Goal: Information Seeking & Learning: Learn about a topic

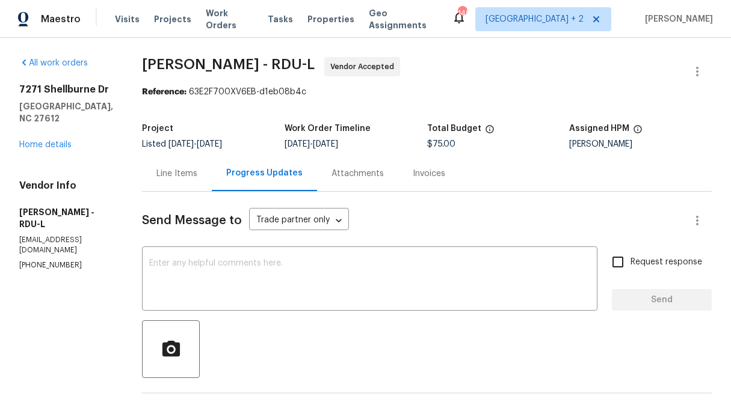
click at [179, 171] on div "Line Items" at bounding box center [176, 174] width 41 height 12
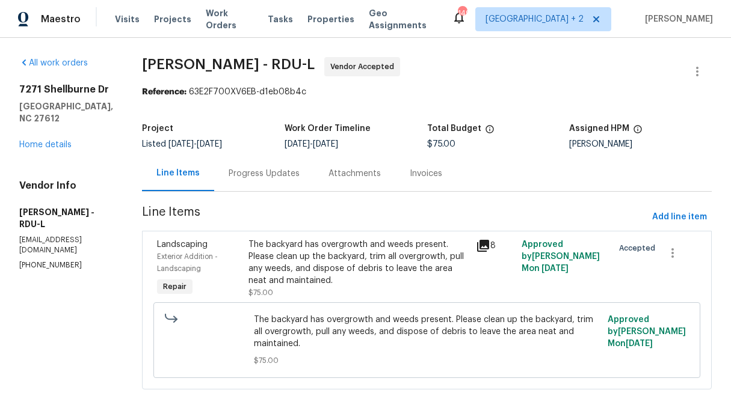
click at [326, 254] on div "The backyard has overgrowth and weeds present. Please clean up the backyard, tr…" at bounding box center [358, 263] width 221 height 48
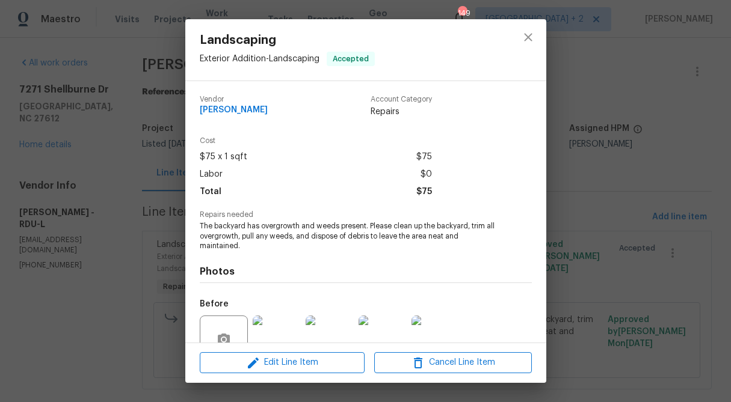
scroll to position [111, 0]
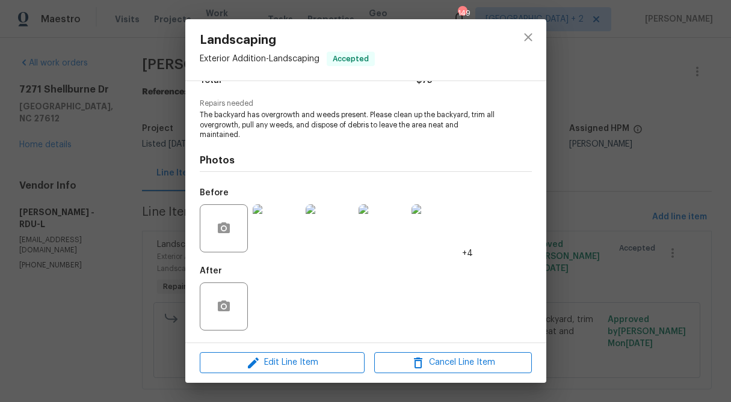
click at [280, 235] on img at bounding box center [277, 228] width 48 height 48
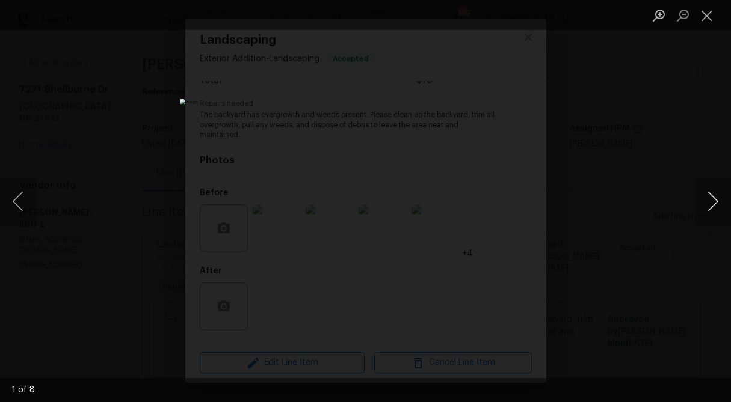
click at [719, 192] on button "Next image" at bounding box center [713, 201] width 36 height 48
click at [714, 200] on button "Next image" at bounding box center [713, 201] width 36 height 48
click at [702, 14] on button "Close lightbox" at bounding box center [707, 15] width 24 height 21
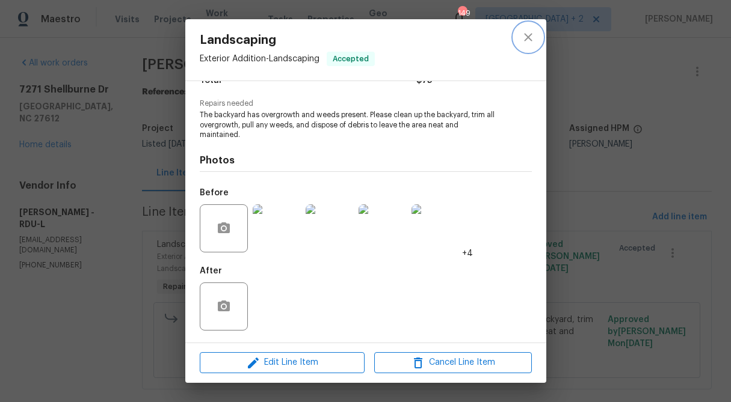
click at [518, 35] on button "close" at bounding box center [528, 37] width 29 height 29
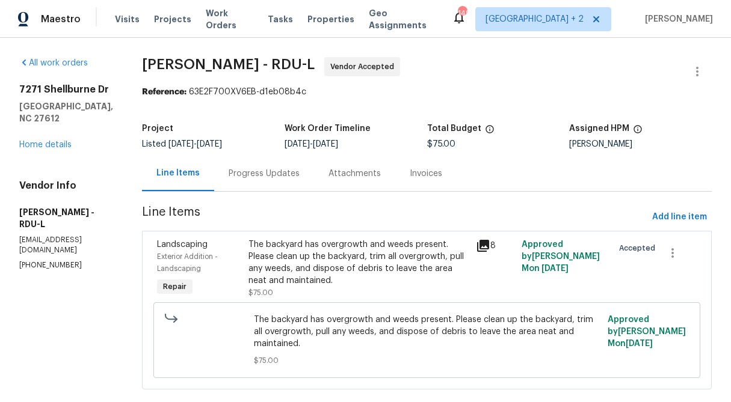
click at [276, 174] on div "Progress Updates" at bounding box center [264, 174] width 71 height 12
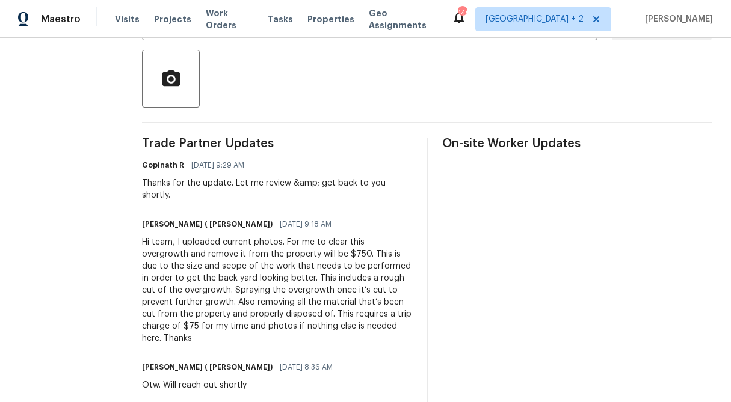
scroll to position [327, 0]
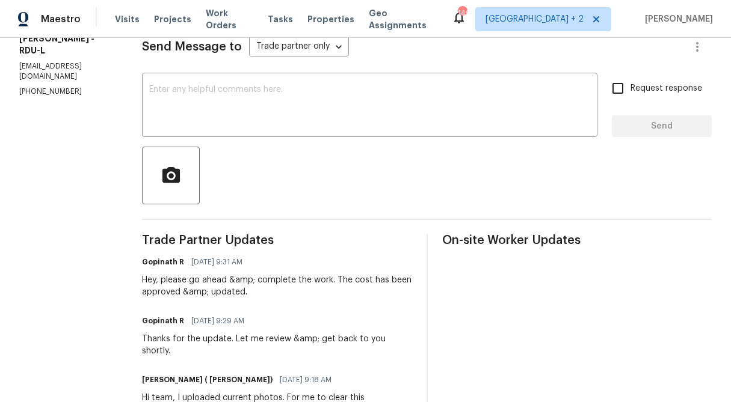
scroll to position [182, 0]
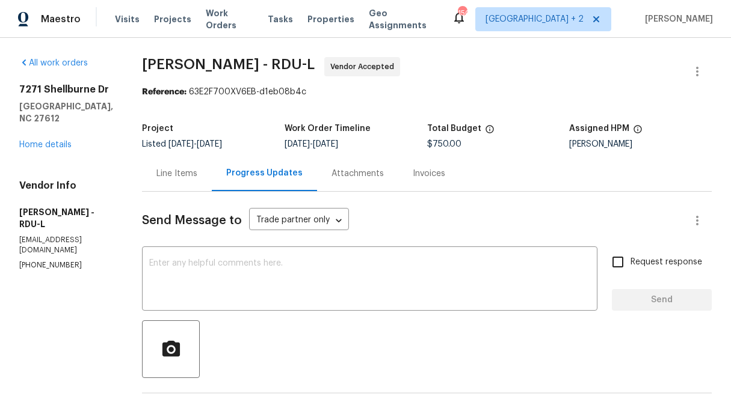
click at [182, 178] on div "Line Items" at bounding box center [176, 174] width 41 height 12
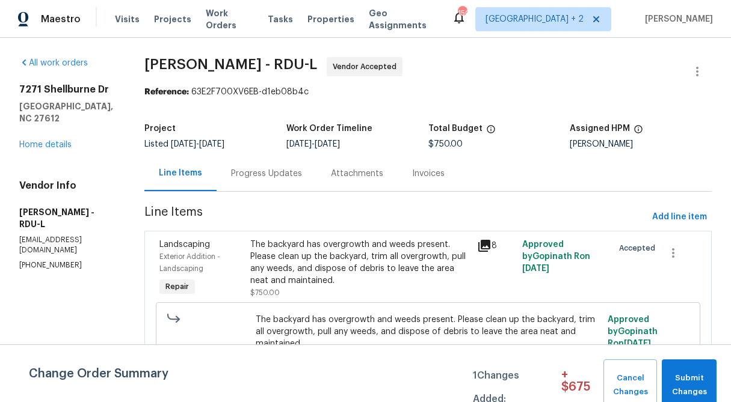
scroll to position [38, 0]
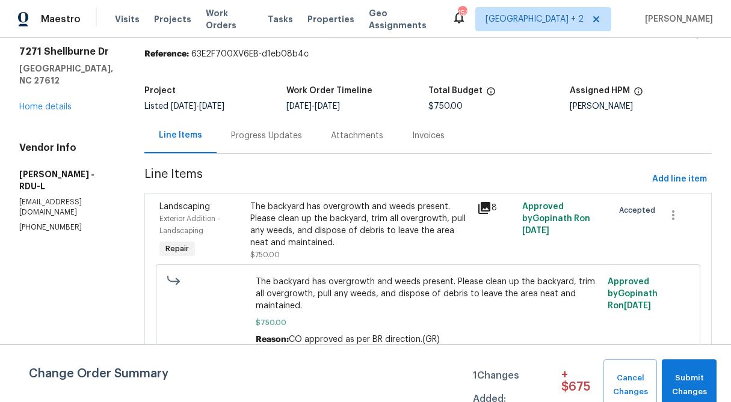
click at [269, 139] on div "Progress Updates" at bounding box center [266, 136] width 71 height 12
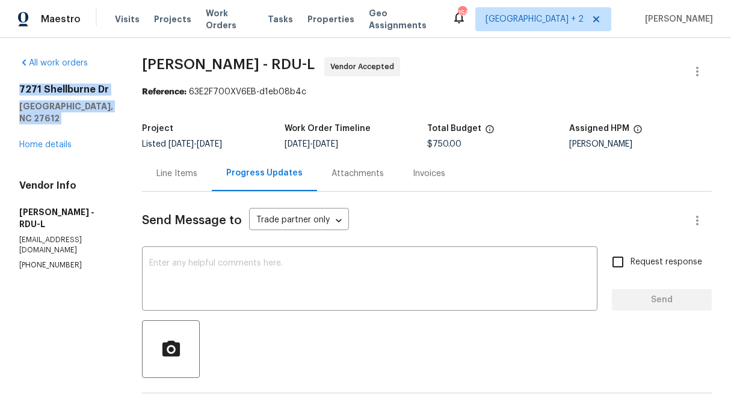
drag, startPoint x: 101, startPoint y: 113, endPoint x: 16, endPoint y: 91, distance: 87.5
copy div "7271 Shellburne Dr Raleigh, NC 27612"
click at [152, 182] on div "Line Items" at bounding box center [177, 173] width 70 height 35
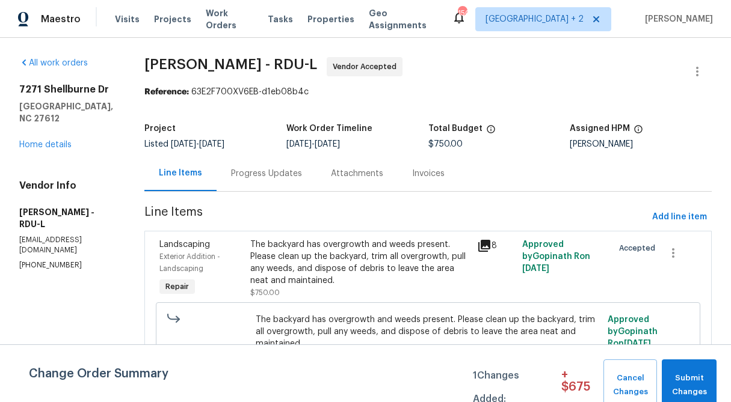
scroll to position [38, 0]
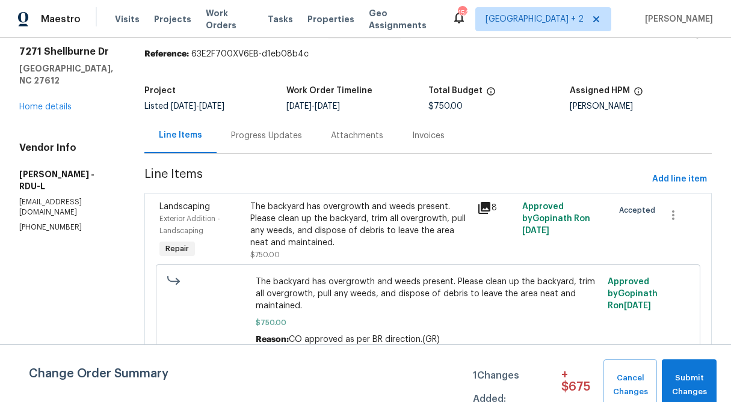
click at [341, 221] on div "The backyard has overgrowth and weeds present. Please clean up the backyard, tr…" at bounding box center [360, 225] width 220 height 48
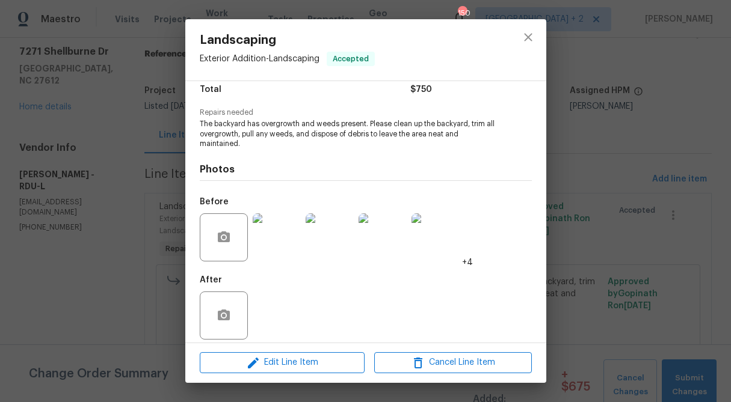
scroll to position [111, 0]
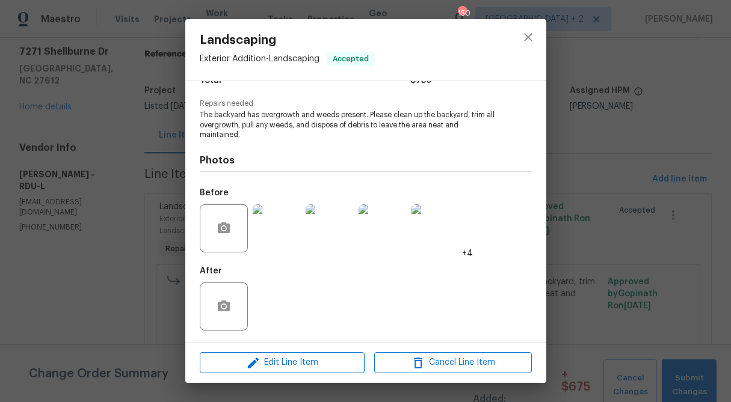
click at [281, 223] on img at bounding box center [277, 228] width 48 height 48
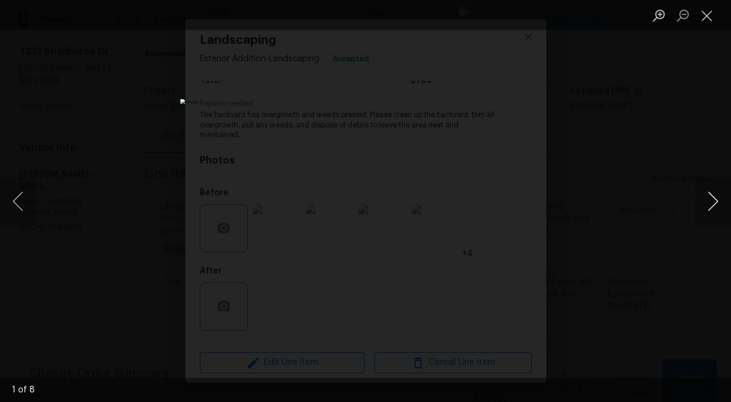
click at [714, 200] on button "Next image" at bounding box center [713, 201] width 36 height 48
click at [711, 200] on button "Next image" at bounding box center [713, 201] width 36 height 48
click at [29, 203] on button "Previous image" at bounding box center [18, 201] width 36 height 48
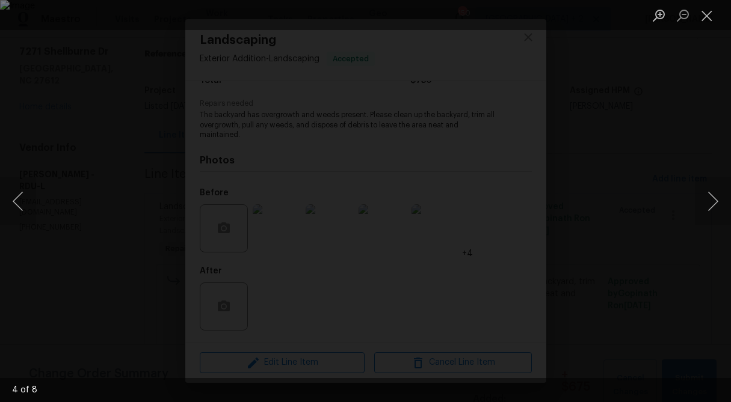
click at [37, 117] on div "Lightbox" at bounding box center [365, 201] width 731 height 402
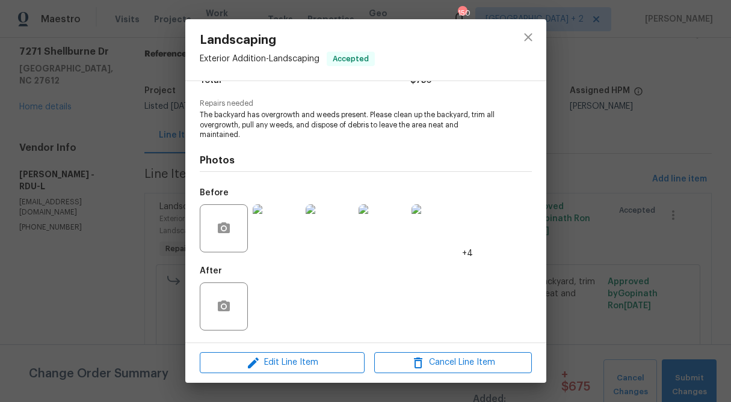
click at [71, 117] on div "Landscaping Exterior Addition - Landscaping Accepted Vendor Cameron Sweeney Acc…" at bounding box center [365, 201] width 731 height 402
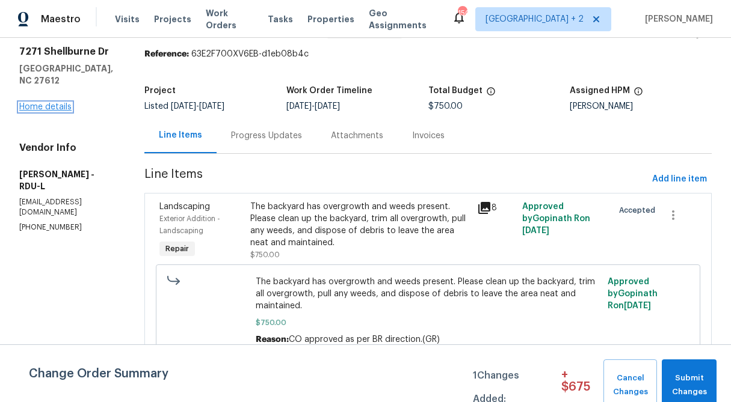
click at [46, 103] on link "Home details" at bounding box center [45, 107] width 52 height 8
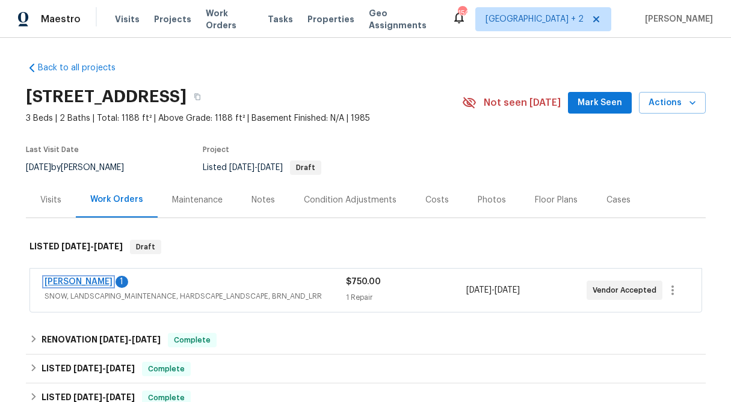
click at [80, 281] on link "[PERSON_NAME]" at bounding box center [79, 282] width 68 height 8
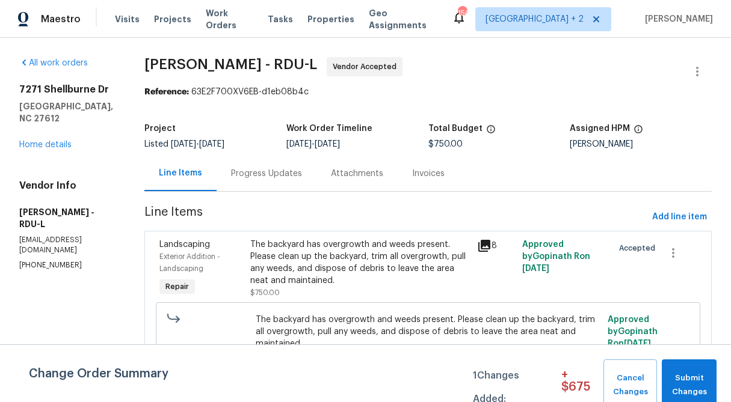
click at [282, 176] on div "Progress Updates" at bounding box center [266, 174] width 71 height 12
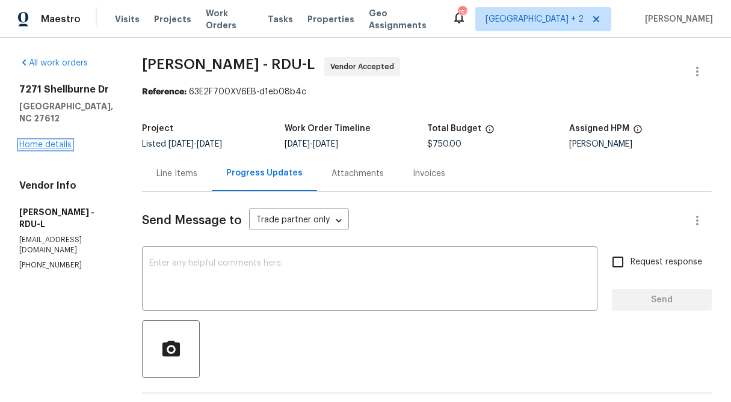
click at [52, 141] on link "Home details" at bounding box center [45, 145] width 52 height 8
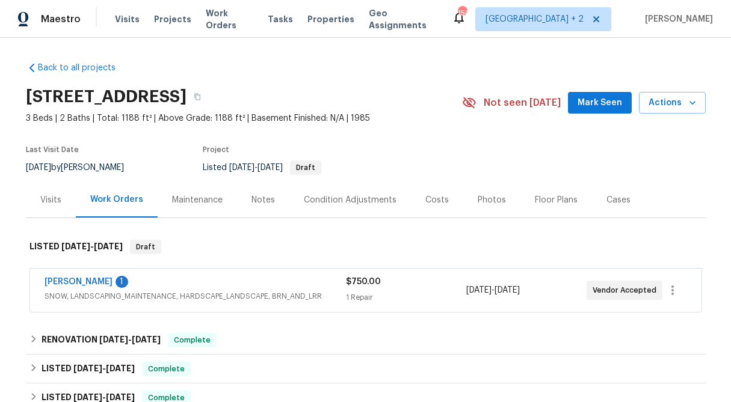
click at [28, 186] on div "Visits" at bounding box center [51, 199] width 50 height 35
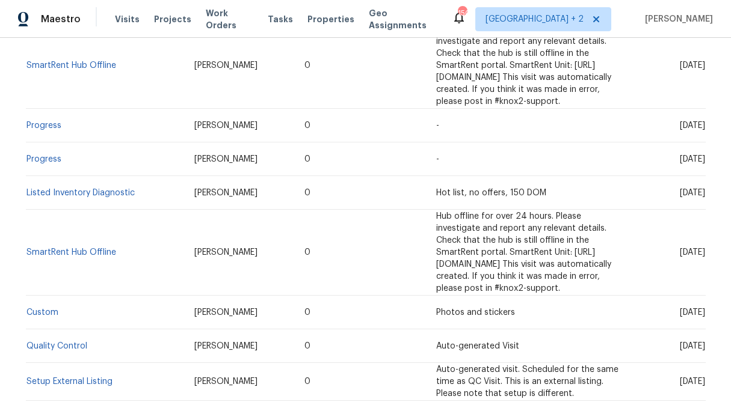
scroll to position [401, 0]
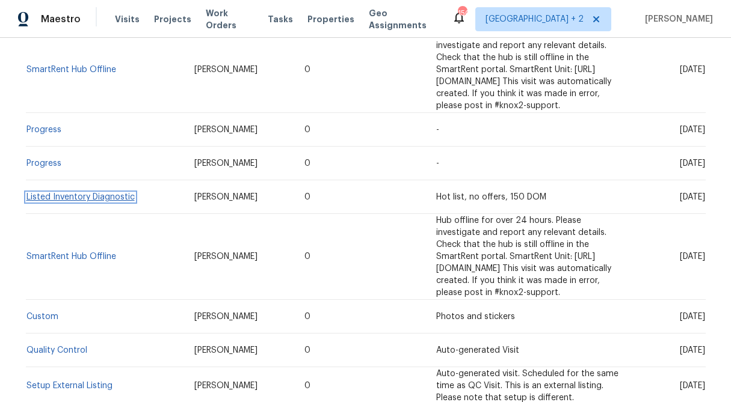
click at [111, 193] on link "Listed Inventory Diagnostic" at bounding box center [80, 197] width 108 height 8
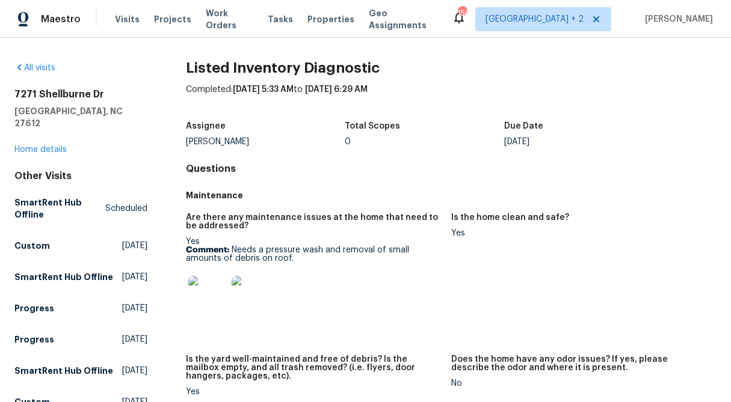
click at [203, 299] on img at bounding box center [207, 295] width 38 height 38
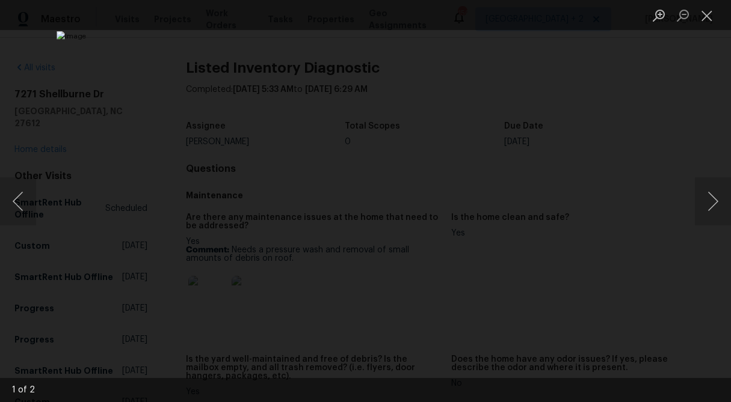
click at [203, 299] on img "Lightbox" at bounding box center [366, 201] width 618 height 340
click at [700, 197] on button "Next image" at bounding box center [713, 201] width 36 height 48
click at [704, 7] on button "Close lightbox" at bounding box center [707, 15] width 24 height 21
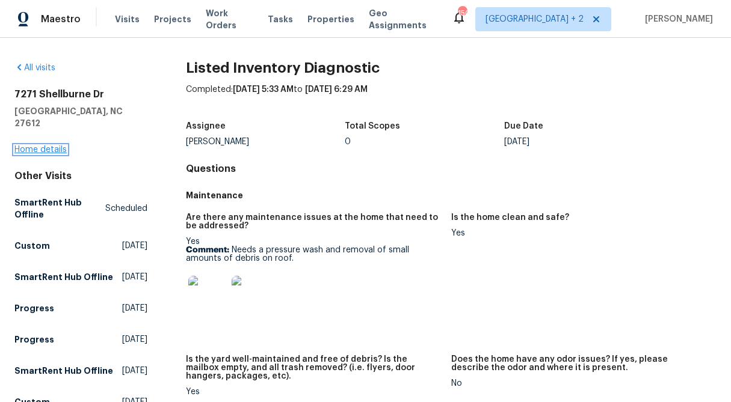
click at [52, 146] on link "Home details" at bounding box center [40, 150] width 52 height 8
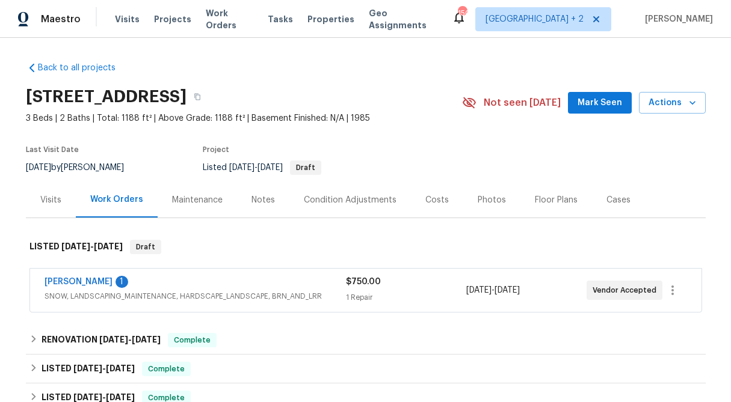
click at [36, 201] on div "Visits" at bounding box center [51, 199] width 50 height 35
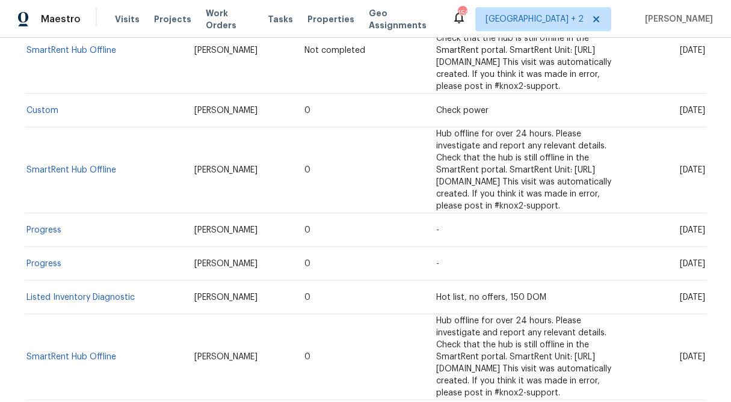
scroll to position [301, 0]
click at [104, 352] on link "SmartRent Hub Offline" at bounding box center [71, 356] width 90 height 8
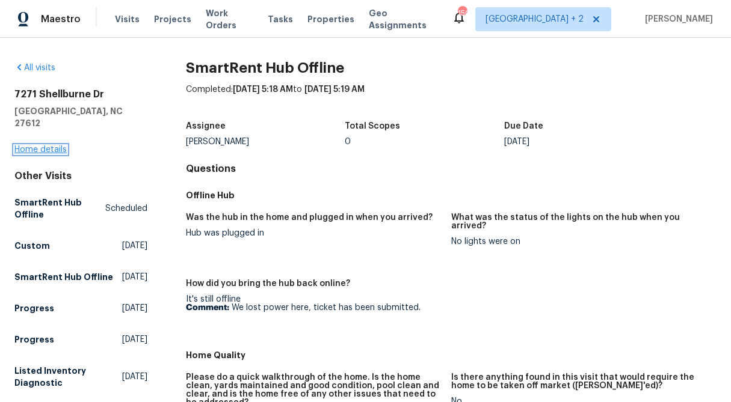
click at [43, 146] on link "Home details" at bounding box center [40, 150] width 52 height 8
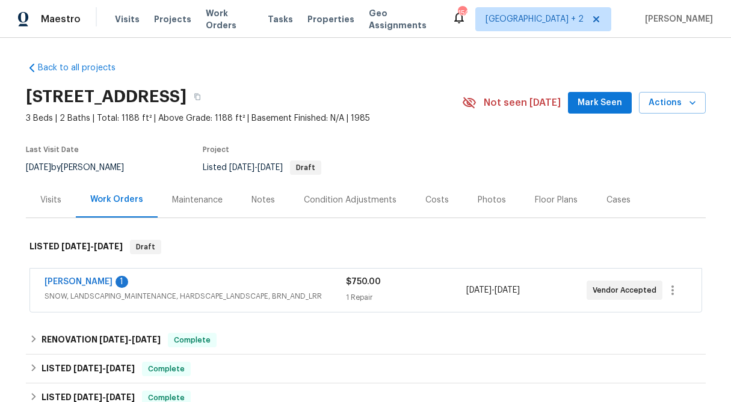
click at [52, 202] on div "Visits" at bounding box center [50, 200] width 21 height 12
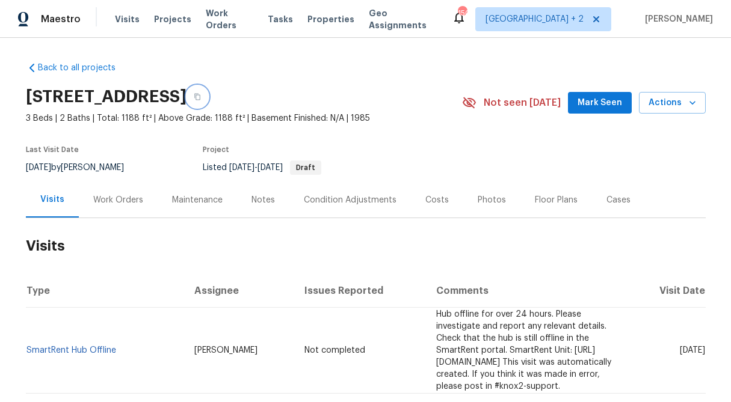
click at [200, 95] on icon "button" at bounding box center [197, 97] width 6 height 7
click at [104, 208] on div "Work Orders" at bounding box center [118, 199] width 79 height 35
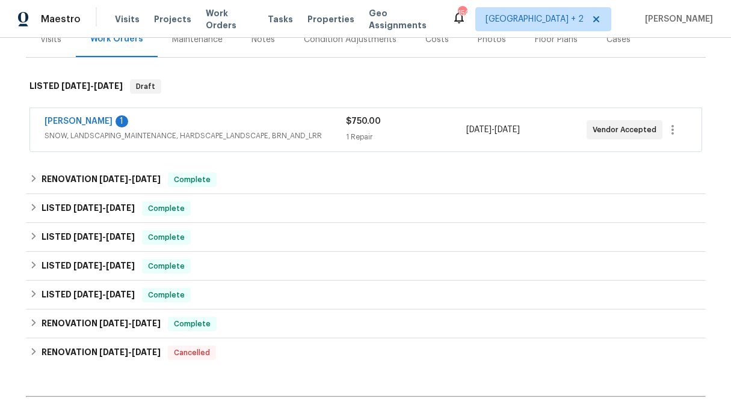
scroll to position [162, 0]
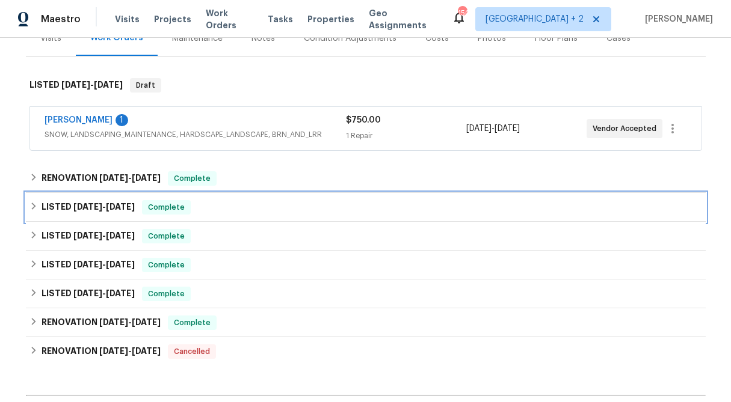
click at [32, 205] on icon at bounding box center [33, 206] width 8 height 8
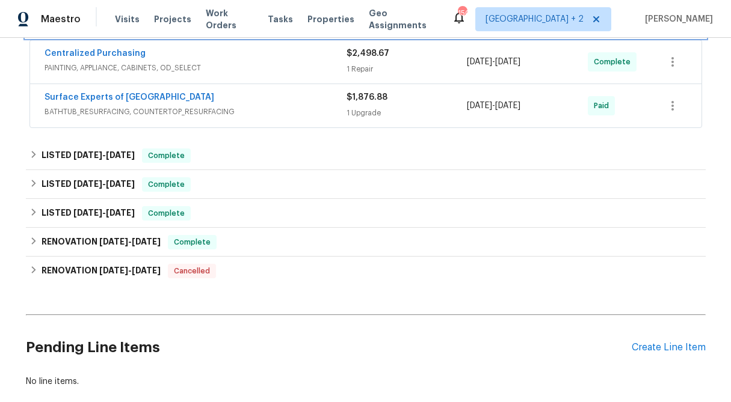
scroll to position [375, 0]
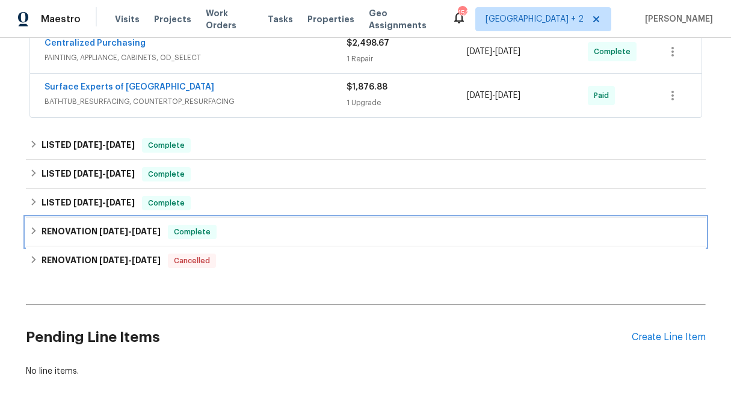
click at [32, 231] on icon at bounding box center [33, 231] width 8 height 8
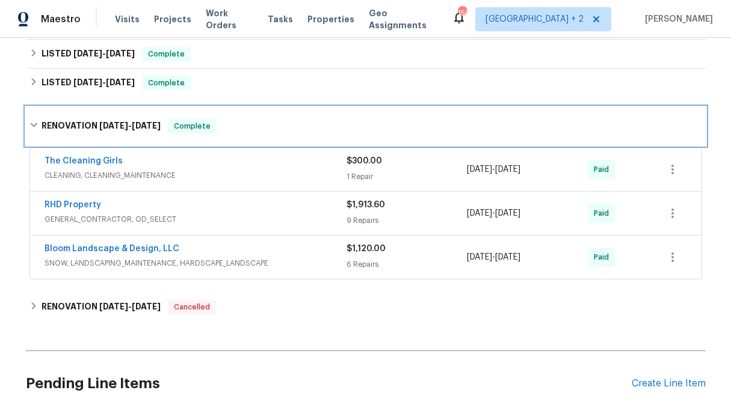
scroll to position [491, 0]
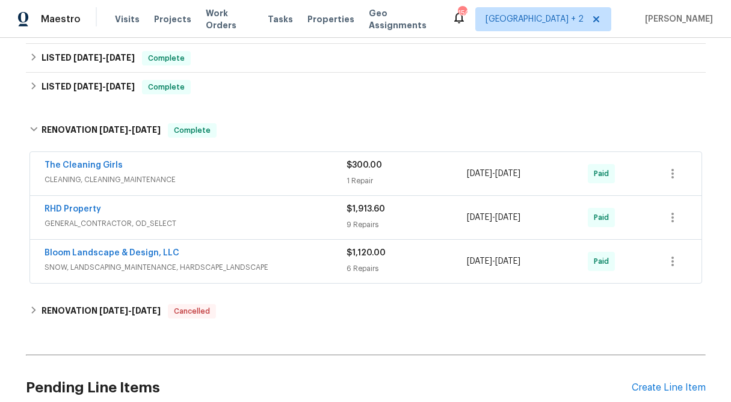
click at [360, 268] on div "6 Repairs" at bounding box center [406, 269] width 121 height 12
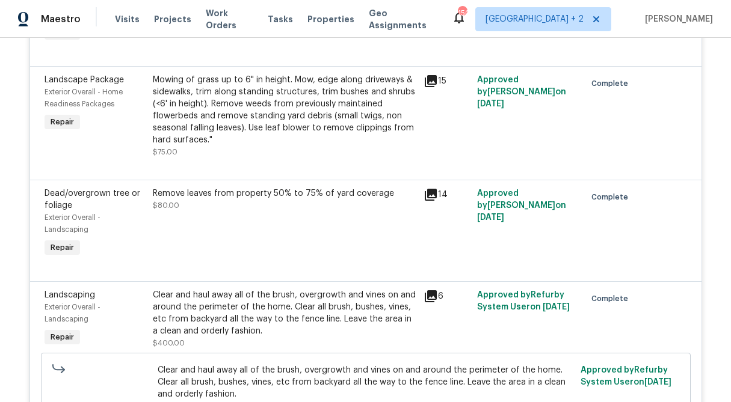
scroll to position [820, 0]
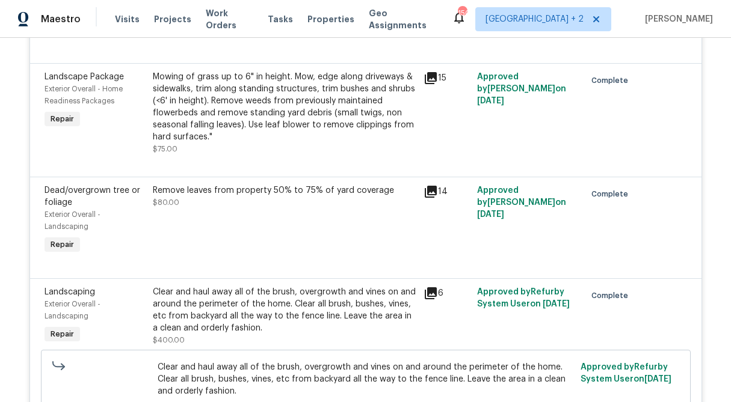
click at [297, 308] on div "Clear and haul away all of the brush, overgrowth and vines on and around the pe…" at bounding box center [284, 310] width 263 height 48
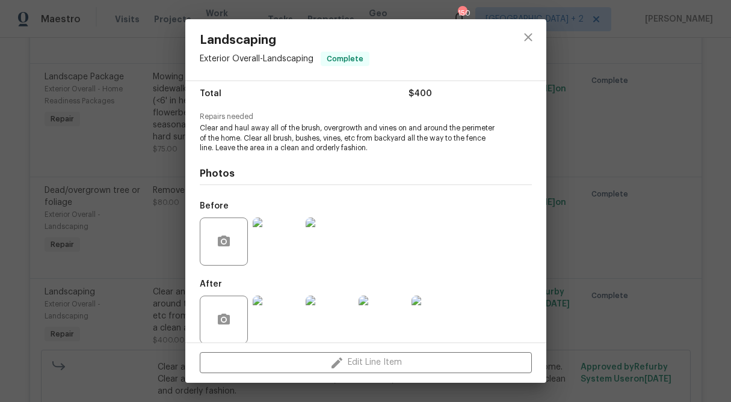
scroll to position [111, 0]
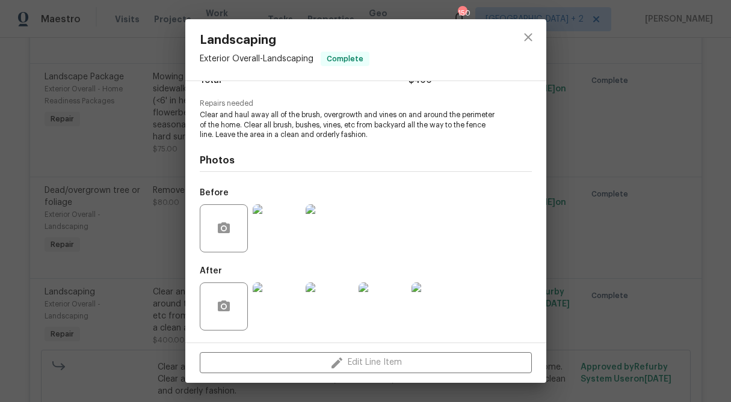
click at [281, 247] on img at bounding box center [277, 228] width 48 height 48
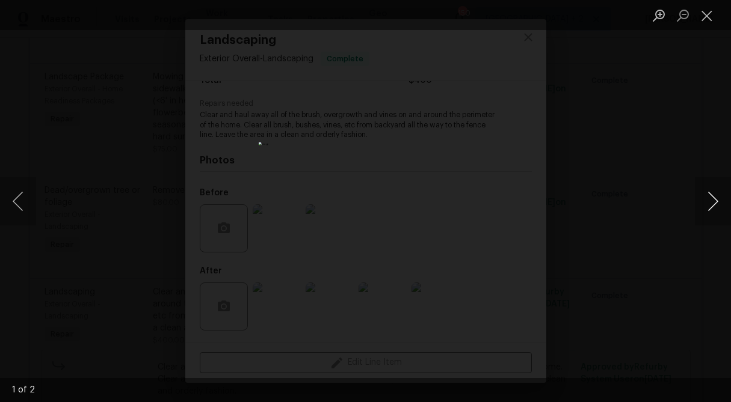
click at [713, 205] on button "Next image" at bounding box center [713, 201] width 36 height 48
click at [708, 12] on button "Close lightbox" at bounding box center [707, 15] width 24 height 21
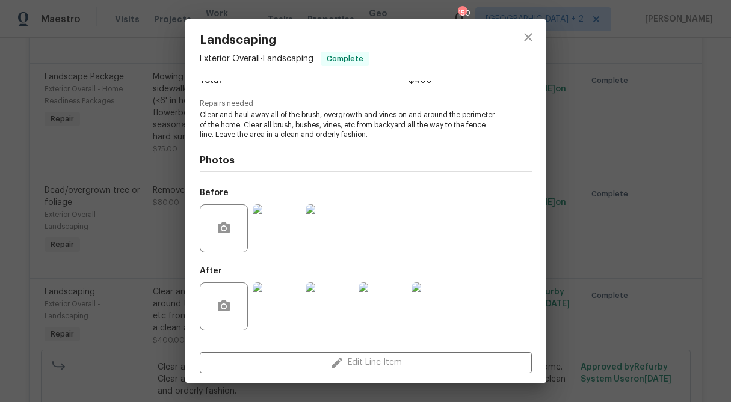
click at [277, 312] on img at bounding box center [277, 307] width 48 height 48
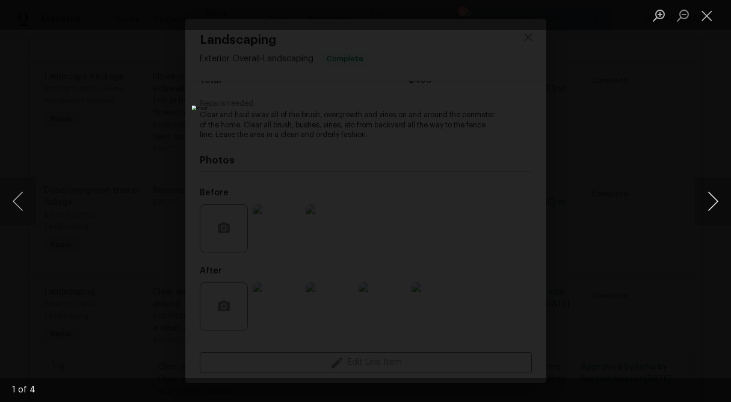
click at [717, 199] on button "Next image" at bounding box center [713, 201] width 36 height 48
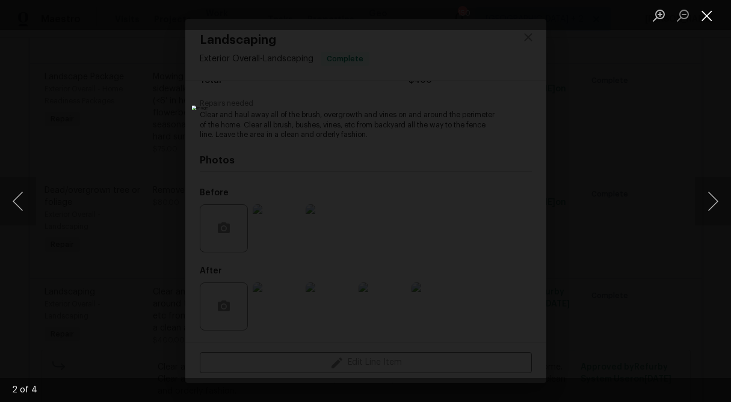
click at [701, 20] on button "Close lightbox" at bounding box center [707, 15] width 24 height 21
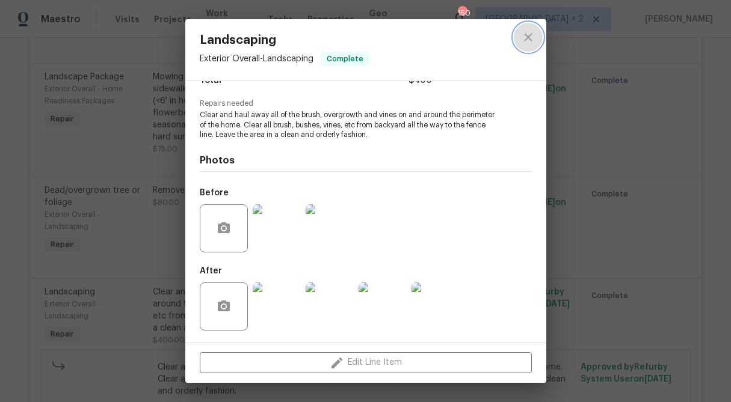
click at [527, 29] on button "close" at bounding box center [528, 37] width 29 height 29
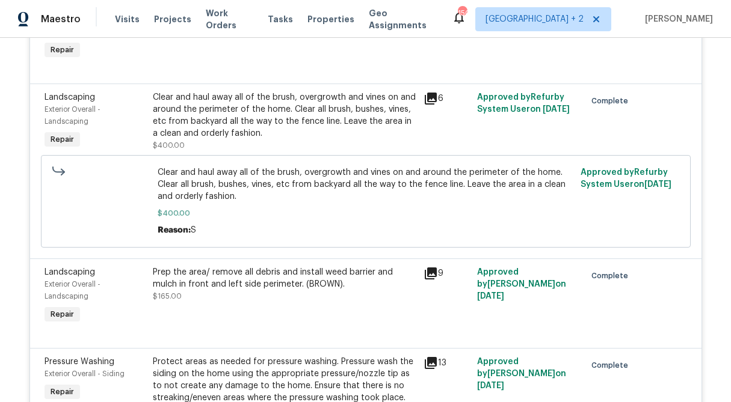
scroll to position [1016, 0]
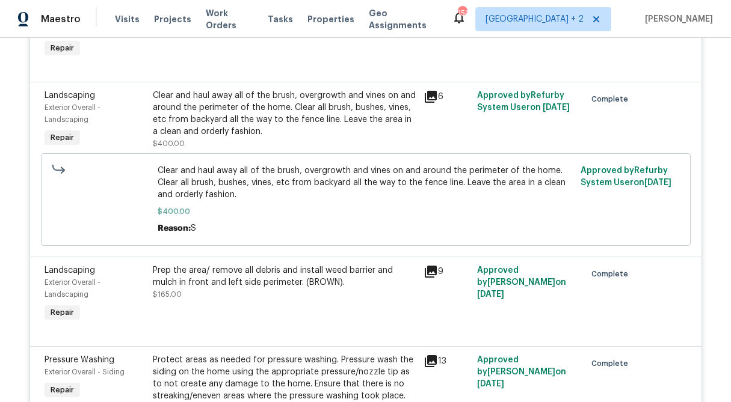
click at [301, 286] on div "Prep the area/ remove all debris and install weed barrier and mulch in front an…" at bounding box center [284, 277] width 263 height 24
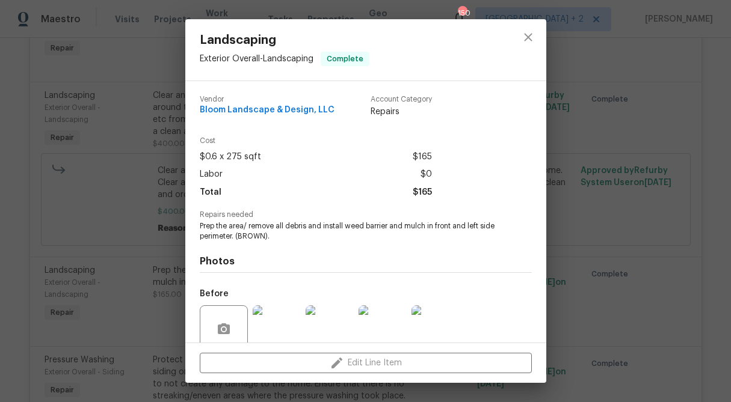
scroll to position [101, 0]
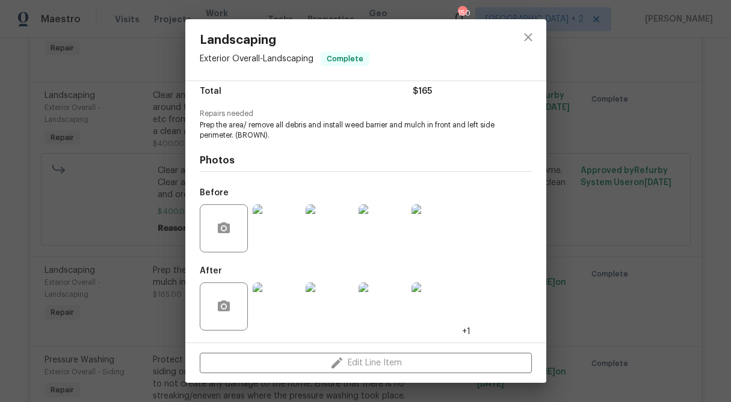
click at [279, 313] on img at bounding box center [277, 307] width 48 height 48
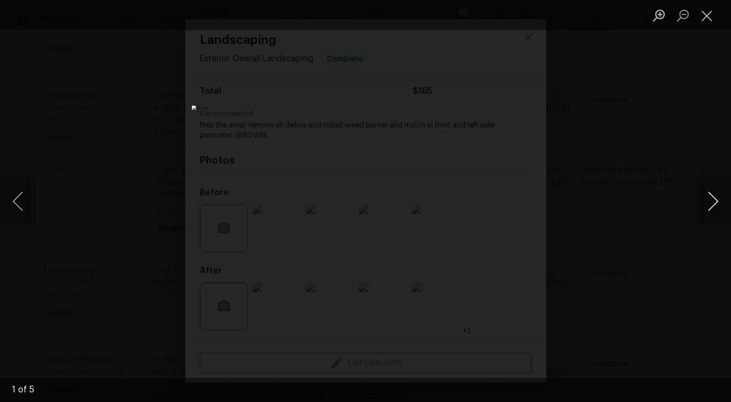
click at [714, 201] on button "Next image" at bounding box center [713, 201] width 36 height 48
click at [708, 14] on button "Close lightbox" at bounding box center [707, 15] width 24 height 21
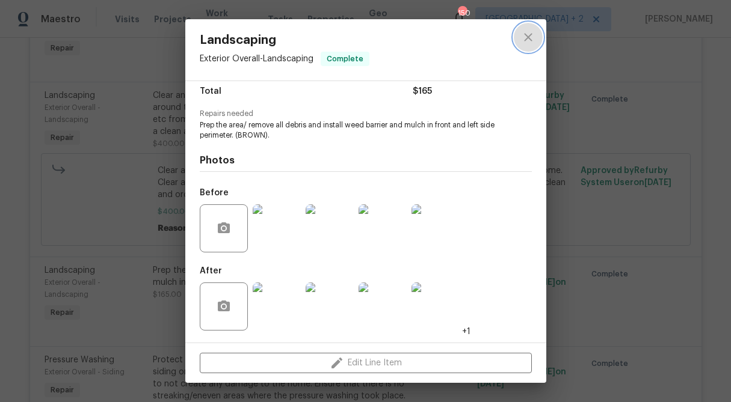
click at [534, 30] on icon "close" at bounding box center [528, 37] width 14 height 14
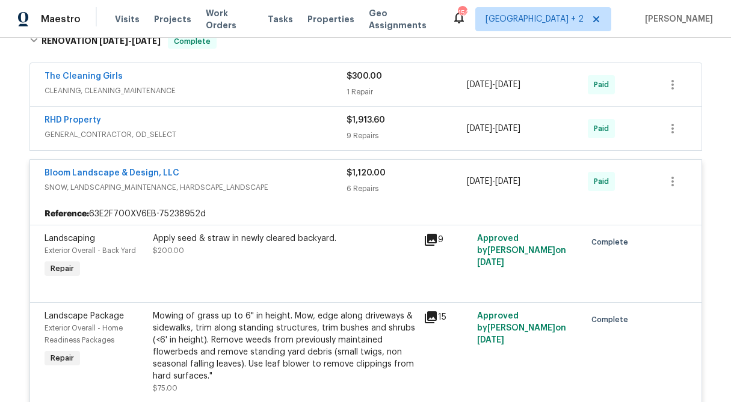
scroll to position [573, 0]
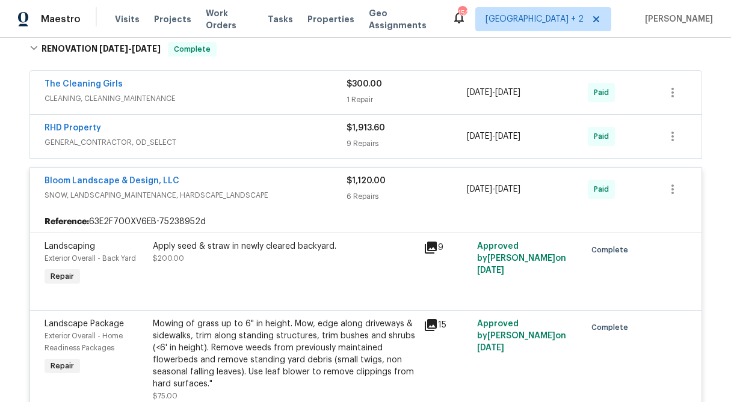
click at [367, 186] on div "$1,120.00" at bounding box center [406, 181] width 121 height 12
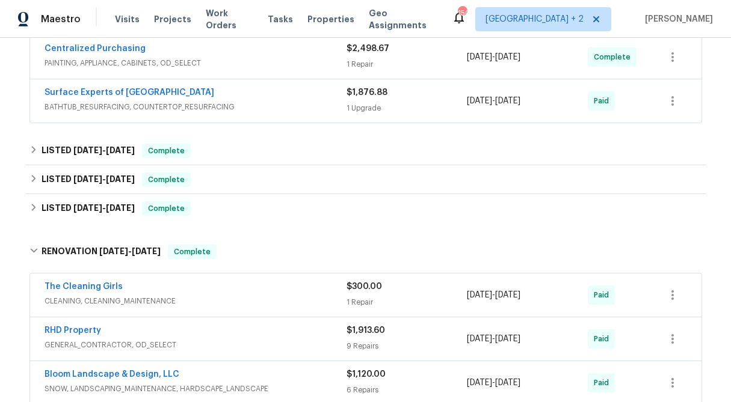
scroll to position [367, 0]
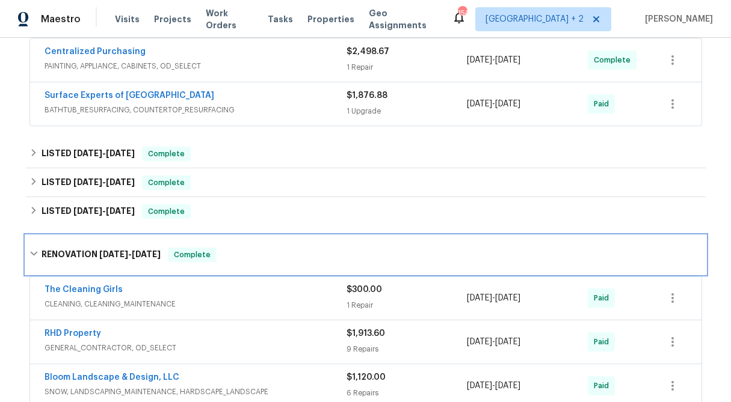
click at [27, 251] on div "RENOVATION 2/10/25 - 2/16/25 Complete" at bounding box center [366, 255] width 680 height 38
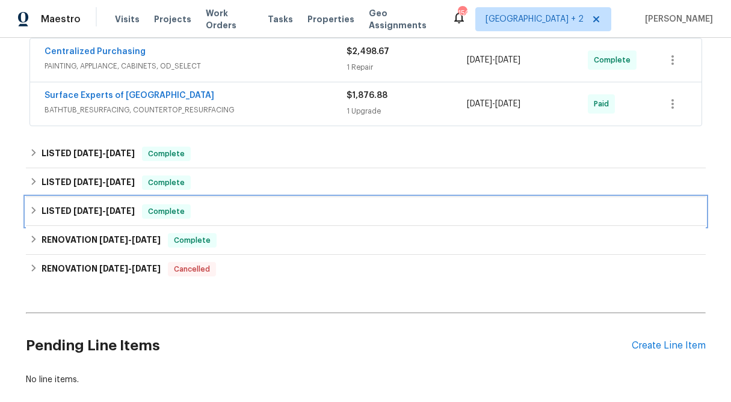
click at [33, 213] on icon at bounding box center [33, 210] width 8 height 8
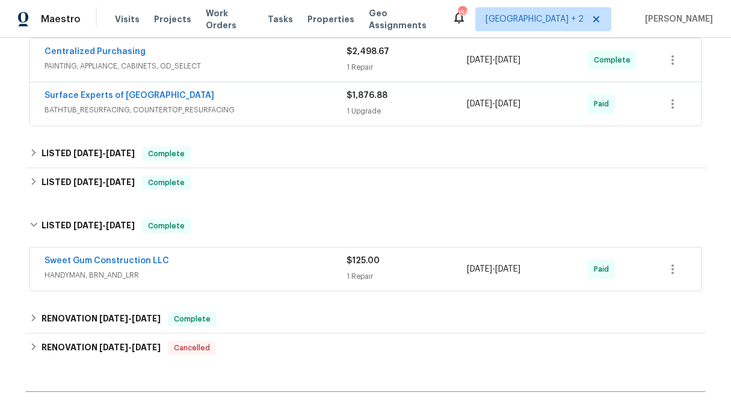
click at [364, 263] on span "$125.00" at bounding box center [362, 261] width 33 height 8
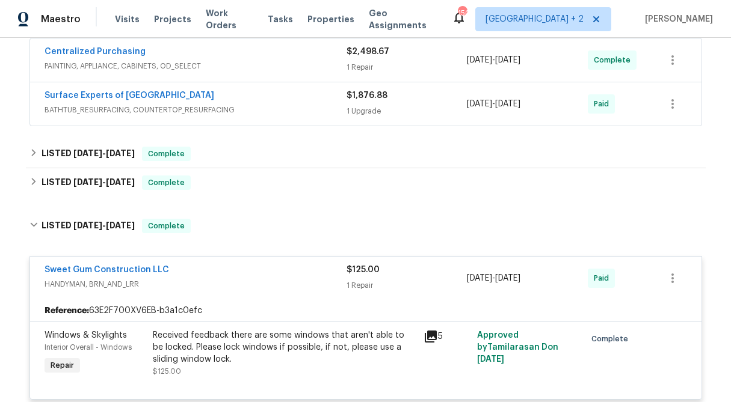
click at [366, 277] on div "$125.00 1 Repair" at bounding box center [406, 278] width 121 height 29
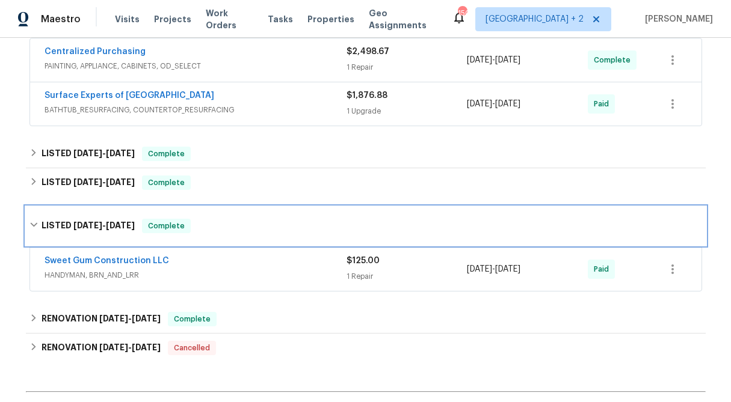
click at [31, 227] on icon at bounding box center [33, 225] width 8 height 8
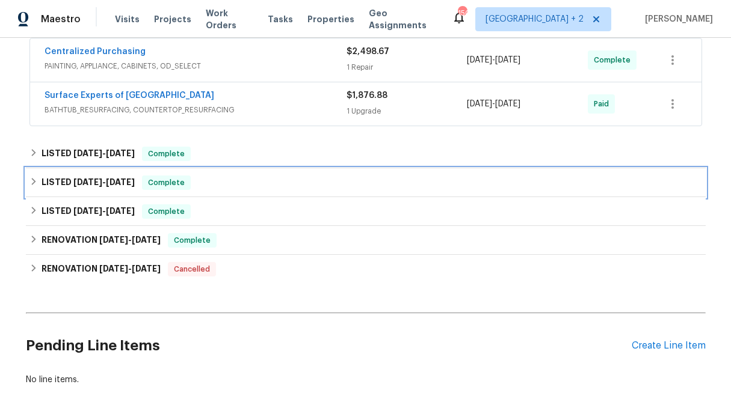
click at [30, 183] on icon at bounding box center [33, 181] width 8 height 8
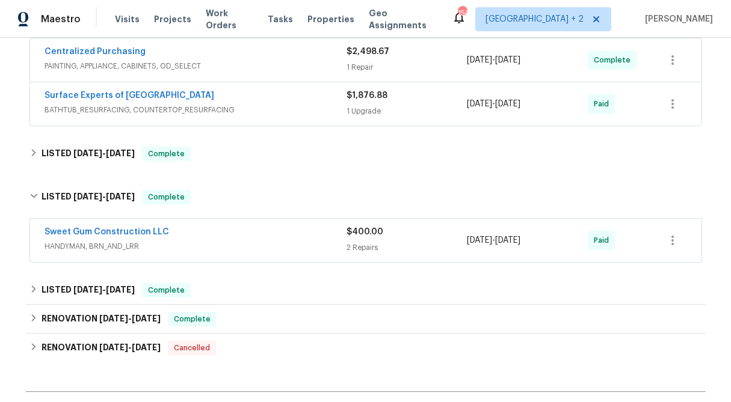
click at [370, 236] on div "$400.00" at bounding box center [406, 232] width 121 height 12
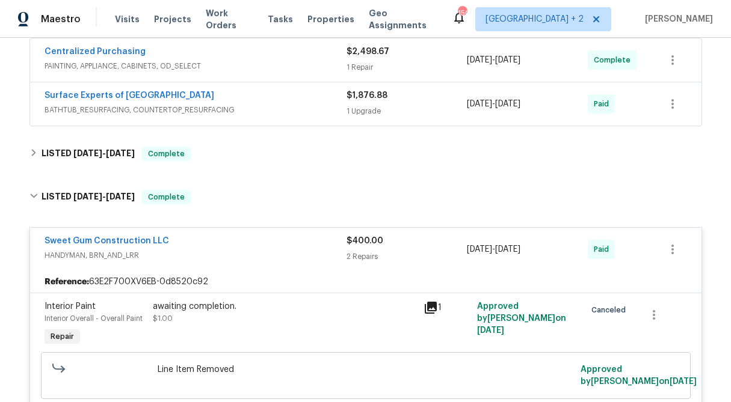
click at [370, 254] on div "2 Repairs" at bounding box center [406, 257] width 121 height 12
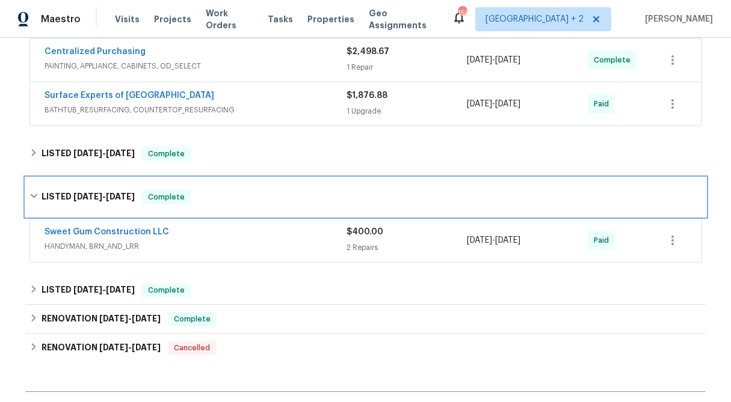
click at [27, 195] on div "LISTED 7/18/25 - 7/28/25 Complete" at bounding box center [366, 197] width 680 height 38
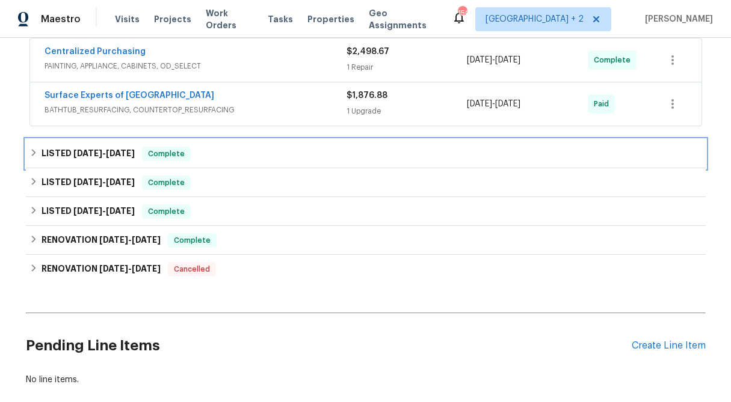
click at [37, 153] on icon at bounding box center [33, 153] width 8 height 8
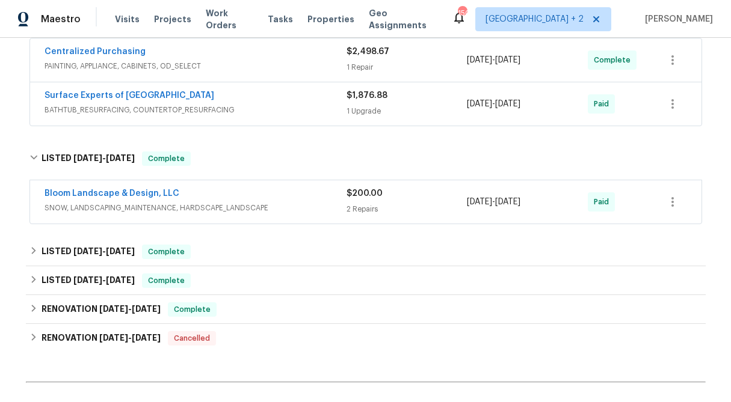
click at [370, 201] on div "$200.00 2 Repairs" at bounding box center [406, 202] width 121 height 29
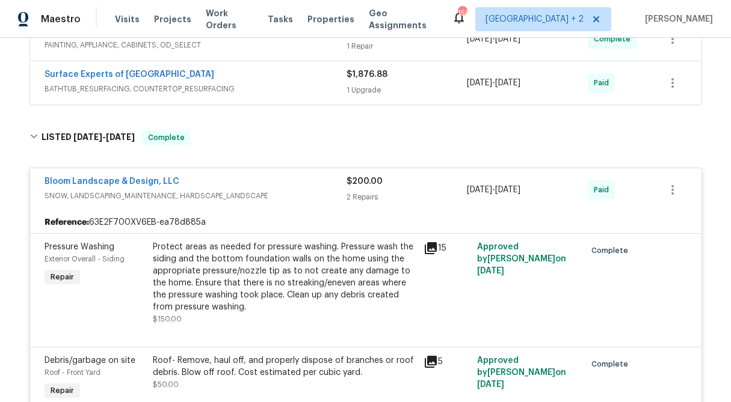
scroll to position [382, 0]
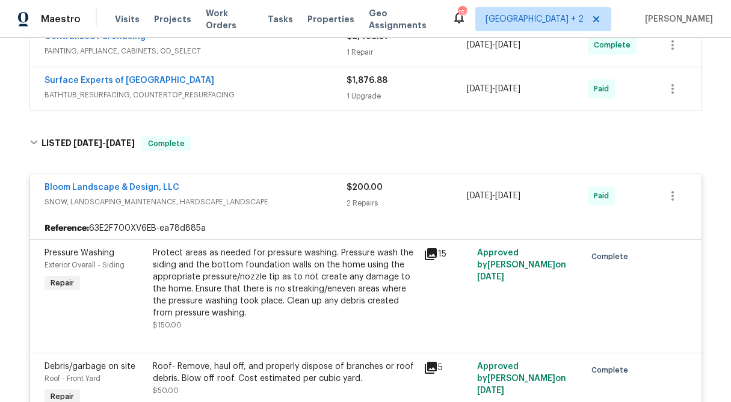
click at [370, 201] on div "2 Repairs" at bounding box center [406, 203] width 121 height 12
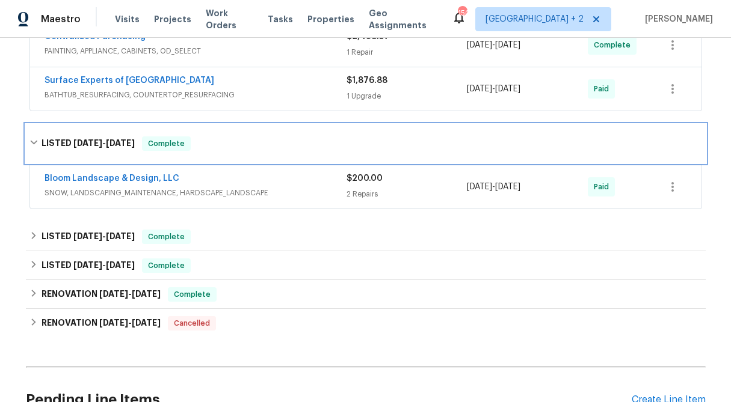
click at [32, 141] on icon at bounding box center [33, 142] width 8 height 8
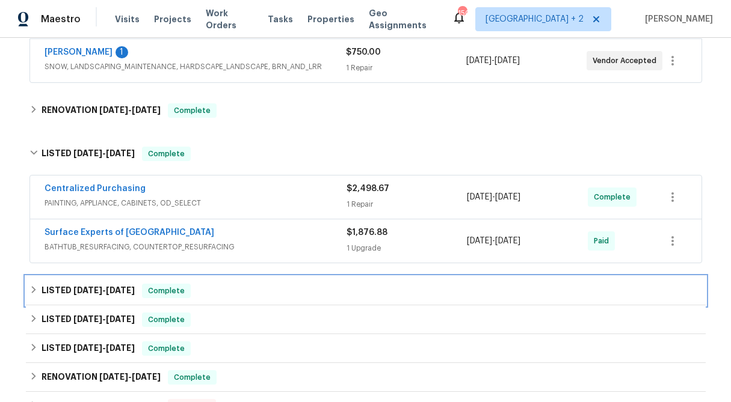
scroll to position [224, 0]
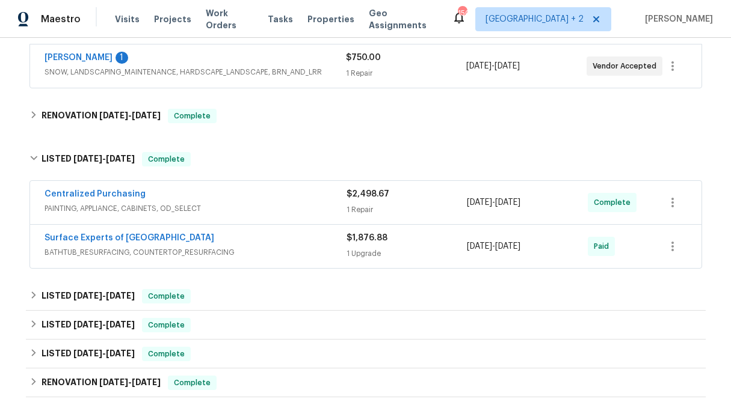
click at [370, 255] on div "1 Upgrade" at bounding box center [406, 254] width 121 height 12
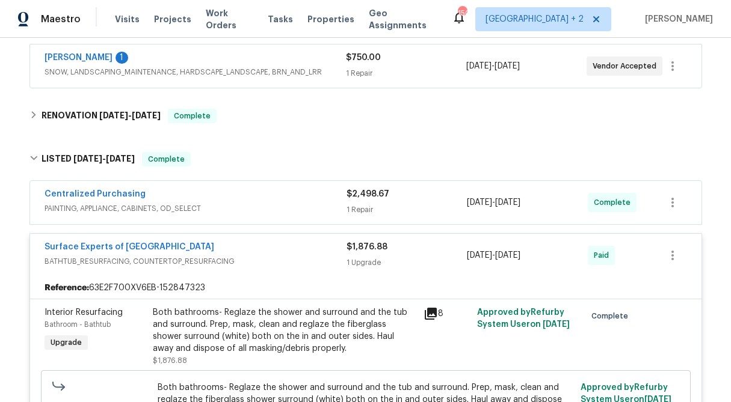
click at [370, 255] on div "$1,876.88 1 Upgrade" at bounding box center [406, 255] width 121 height 29
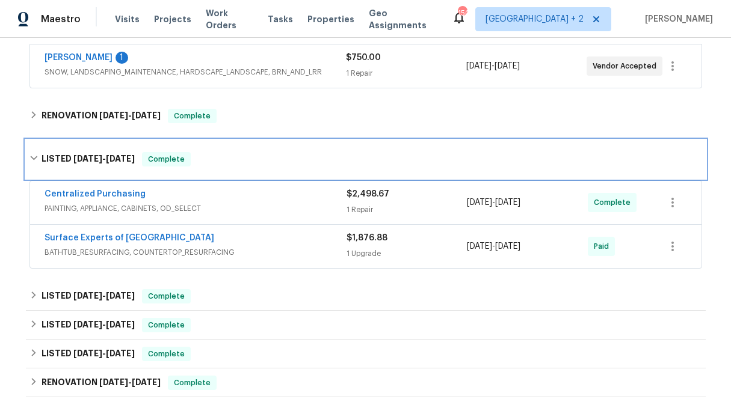
click at [30, 159] on icon at bounding box center [33, 158] width 8 height 8
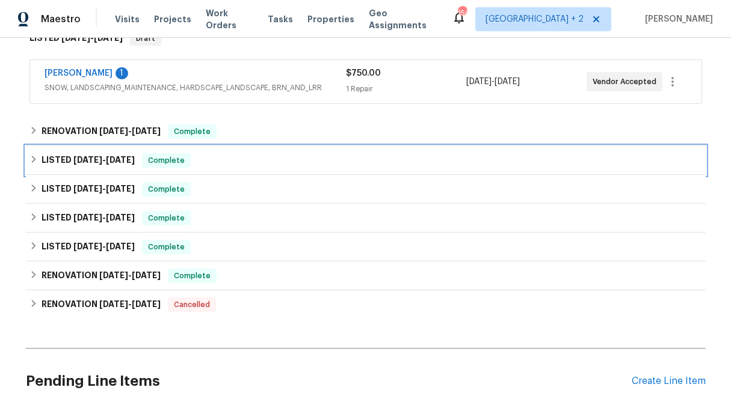
scroll to position [204, 0]
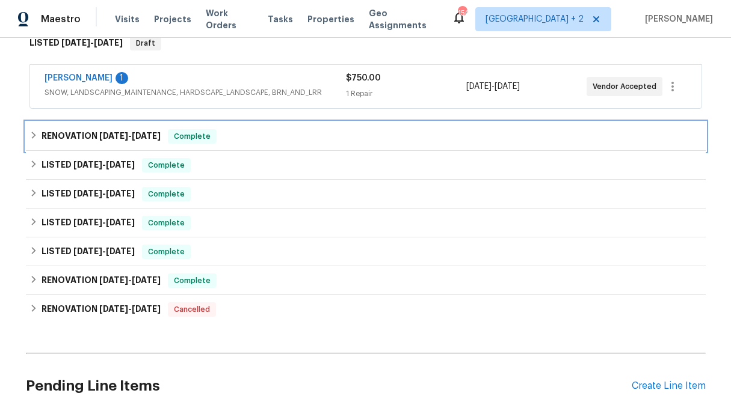
click at [35, 137] on icon at bounding box center [33, 135] width 8 height 8
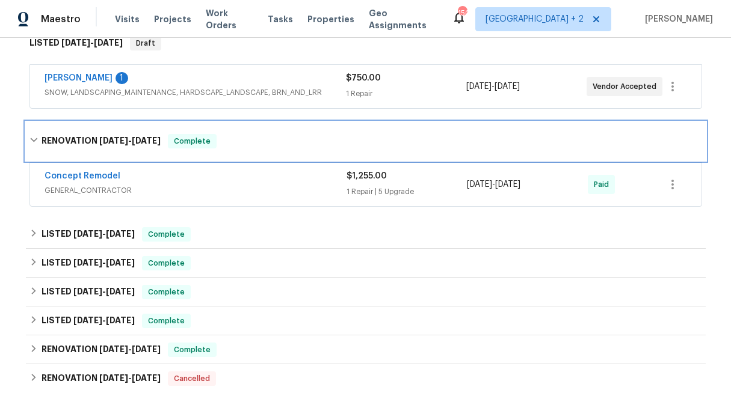
click at [35, 137] on icon at bounding box center [33, 140] width 8 height 8
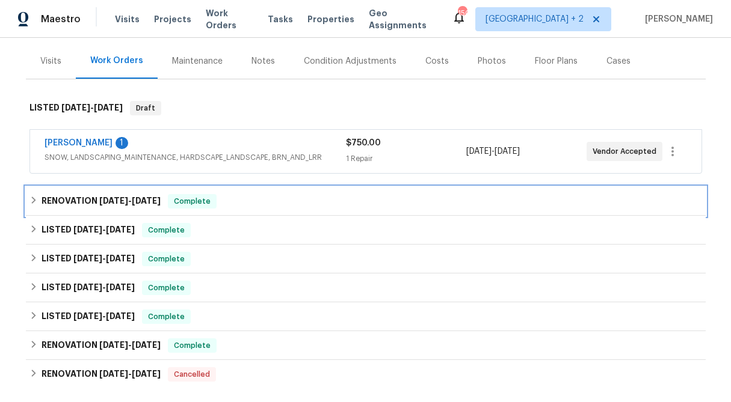
scroll to position [121, 0]
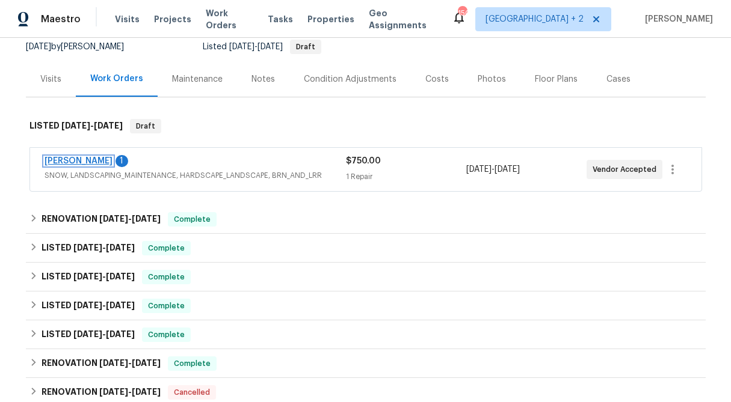
click at [96, 163] on link "[PERSON_NAME]" at bounding box center [79, 161] width 68 height 8
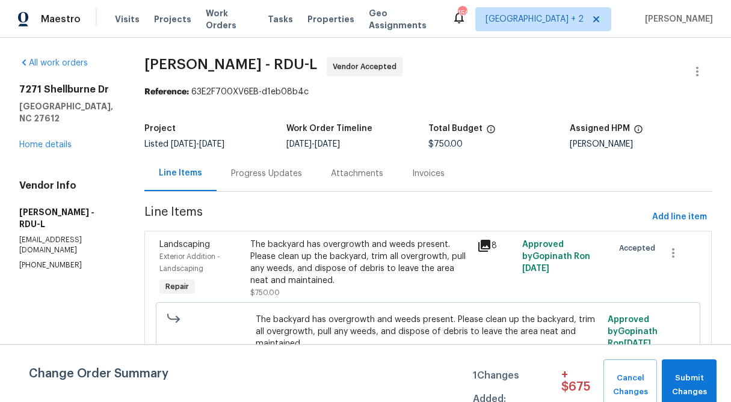
click at [268, 173] on div "Progress Updates" at bounding box center [266, 174] width 71 height 12
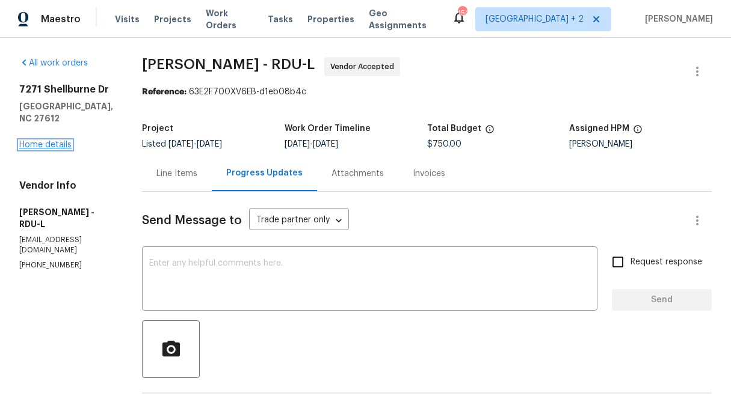
click at [50, 141] on link "Home details" at bounding box center [45, 145] width 52 height 8
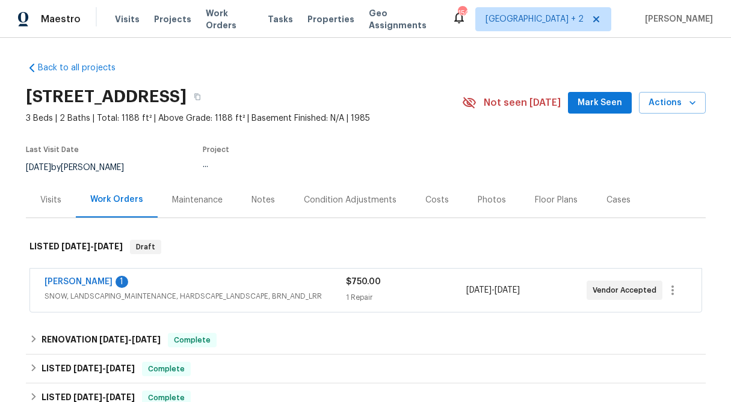
click at [48, 204] on div "Visits" at bounding box center [50, 200] width 21 height 12
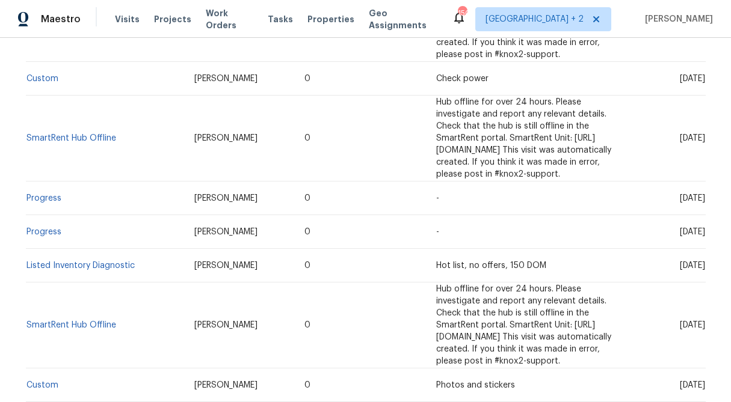
scroll to position [330, 0]
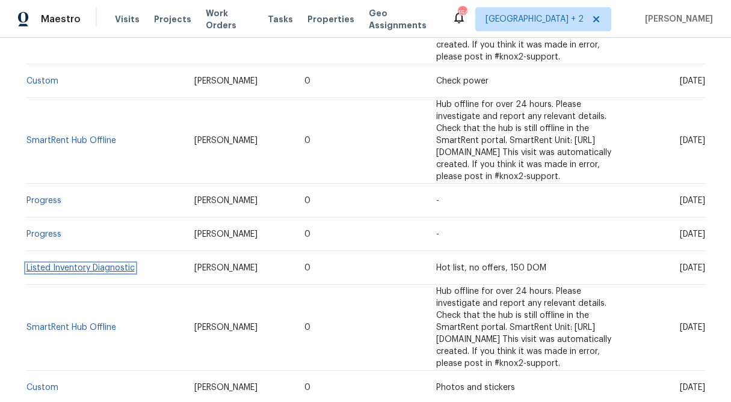
click at [100, 264] on link "Listed Inventory Diagnostic" at bounding box center [80, 268] width 108 height 8
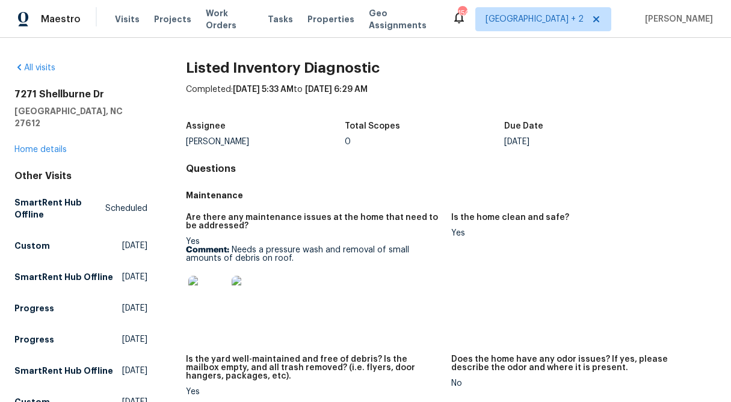
click at [217, 296] on img at bounding box center [207, 295] width 38 height 38
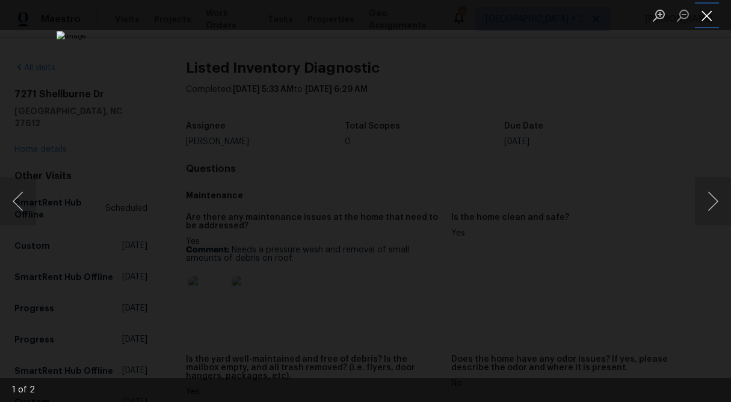
click at [708, 14] on button "Close lightbox" at bounding box center [707, 15] width 24 height 21
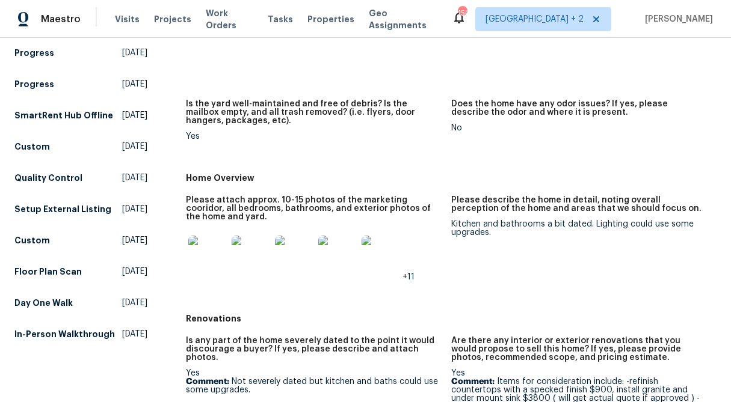
scroll to position [254, 0]
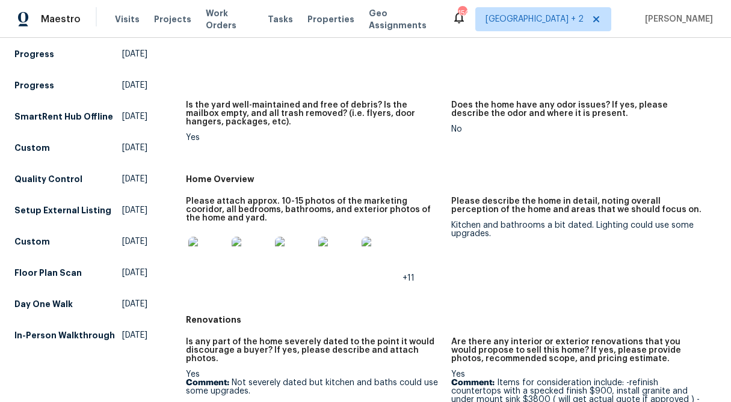
click at [198, 265] on img at bounding box center [207, 256] width 38 height 38
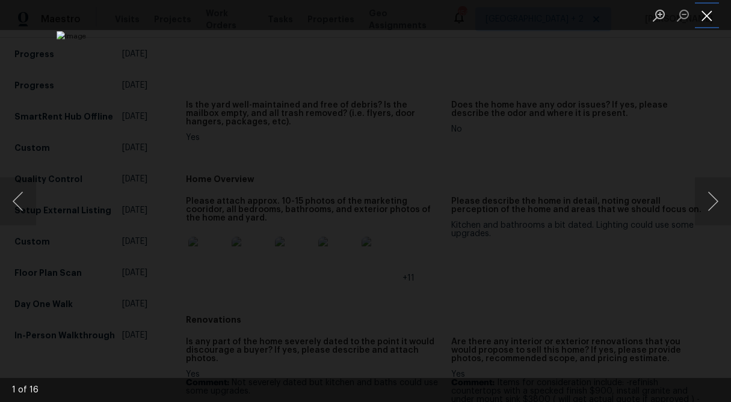
click at [708, 11] on button "Close lightbox" at bounding box center [707, 15] width 24 height 21
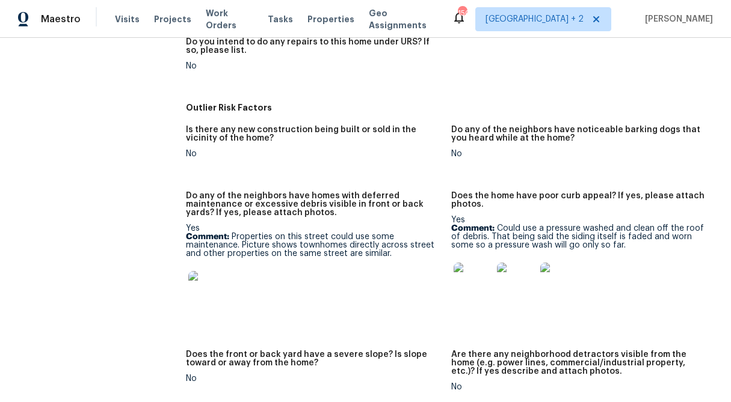
scroll to position [783, 0]
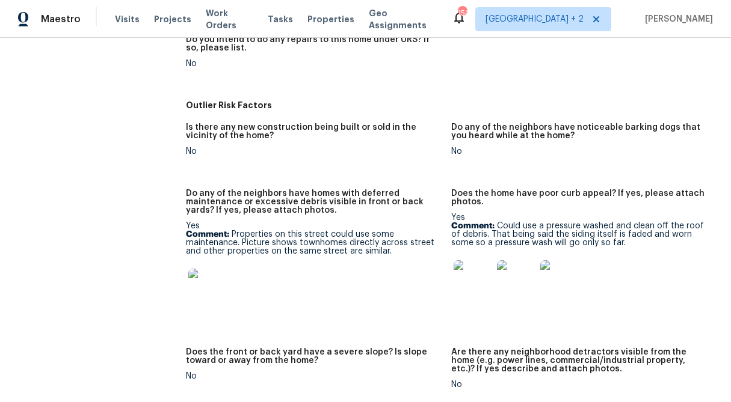
click at [483, 274] on img at bounding box center [472, 279] width 38 height 38
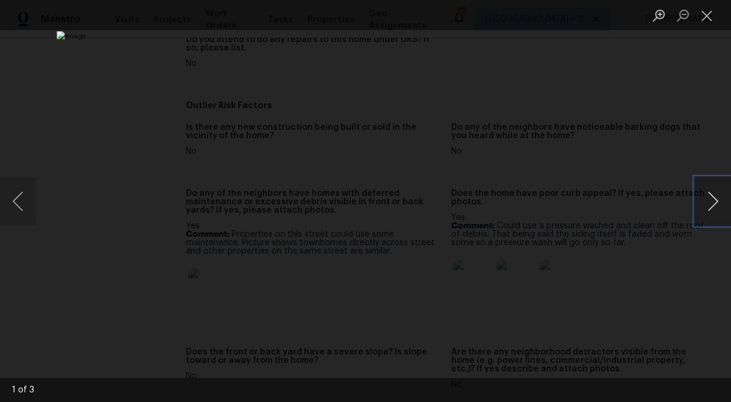
click at [710, 203] on button "Next image" at bounding box center [713, 201] width 36 height 48
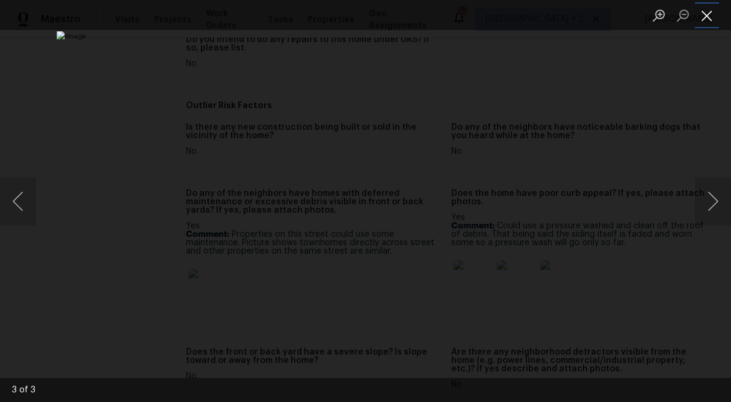
click at [706, 14] on button "Close lightbox" at bounding box center [707, 15] width 24 height 21
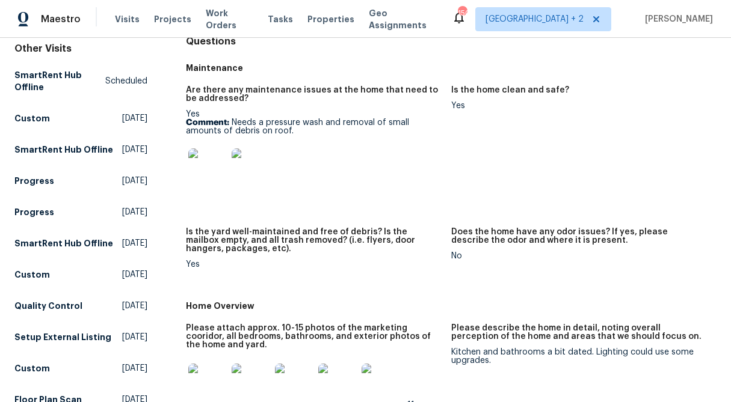
scroll to position [0, 0]
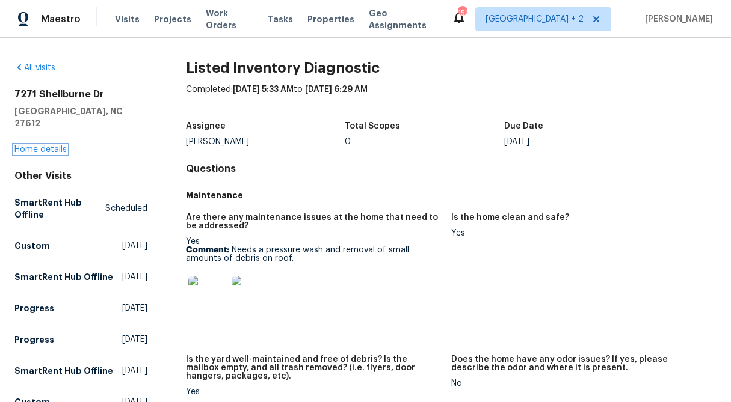
click at [57, 146] on link "Home details" at bounding box center [40, 150] width 52 height 8
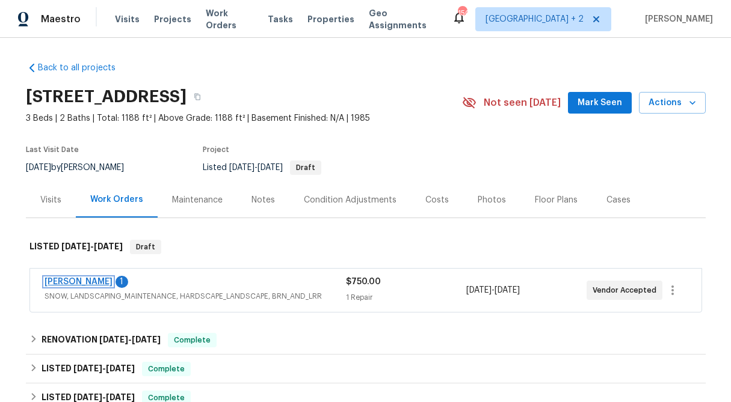
click at [97, 280] on link "[PERSON_NAME]" at bounding box center [79, 282] width 68 height 8
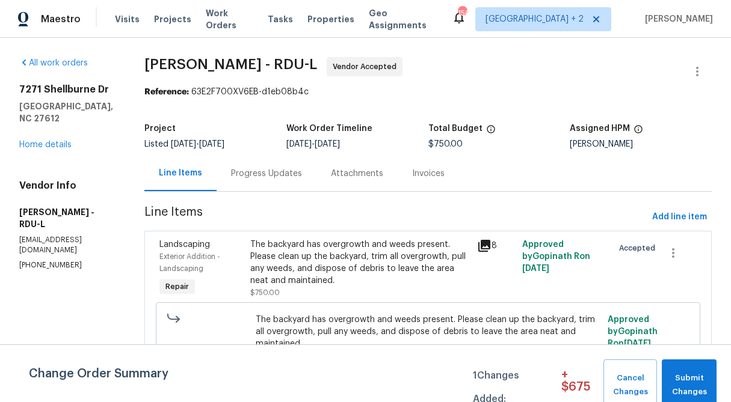
click at [245, 172] on div "Progress Updates" at bounding box center [266, 174] width 71 height 12
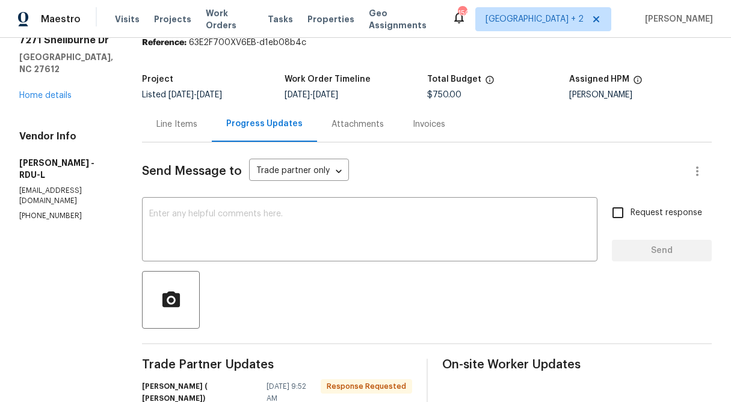
click at [186, 125] on div "Line Items" at bounding box center [176, 124] width 41 height 12
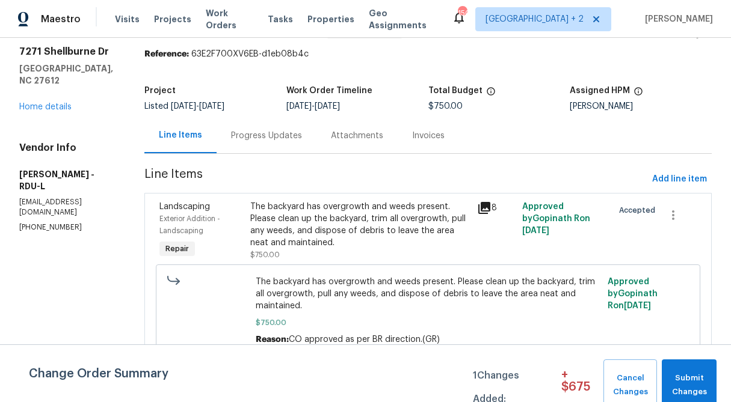
scroll to position [38, 0]
click at [263, 241] on div "The backyard has overgrowth and weeds present. Please clean up the backyard, tr…" at bounding box center [360, 225] width 220 height 48
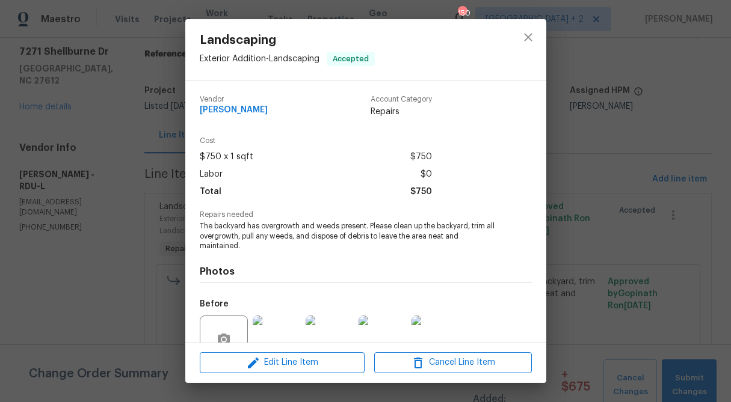
scroll to position [111, 0]
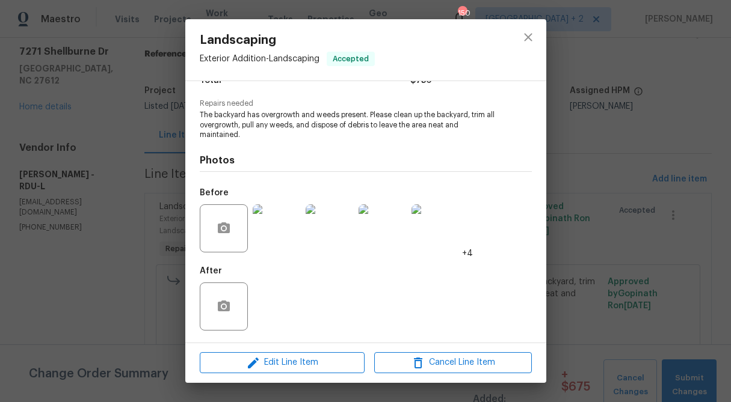
click at [263, 241] on img at bounding box center [277, 228] width 48 height 48
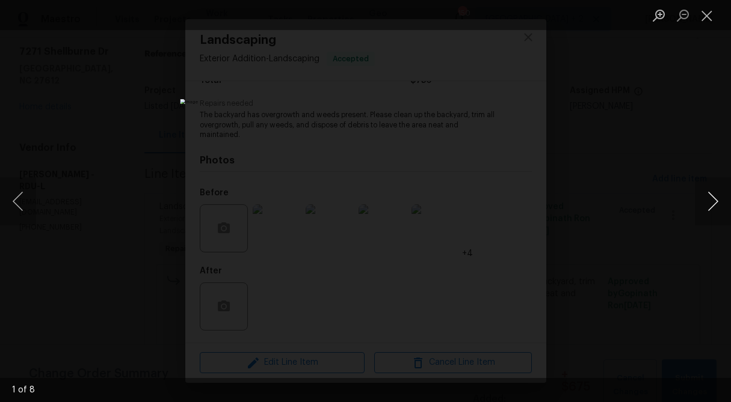
click at [716, 201] on button "Next image" at bounding box center [713, 201] width 36 height 48
click at [715, 201] on button "Next image" at bounding box center [713, 201] width 36 height 48
click at [707, 13] on button "Close lightbox" at bounding box center [707, 15] width 24 height 21
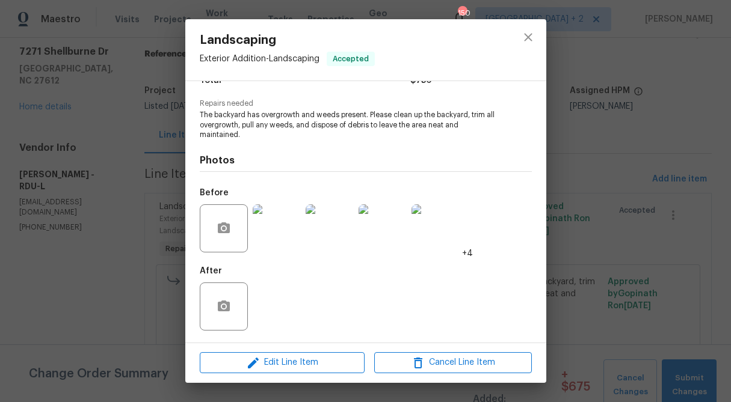
click at [566, 52] on div "Landscaping Exterior Addition - Landscaping Accepted Vendor Cameron Sweeney Acc…" at bounding box center [365, 201] width 731 height 402
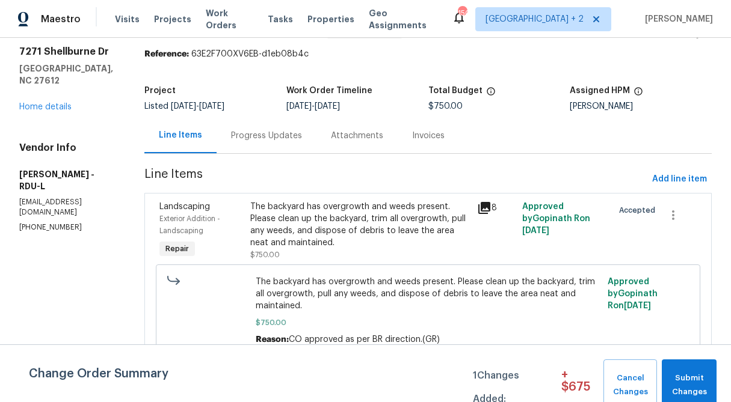
scroll to position [0, 0]
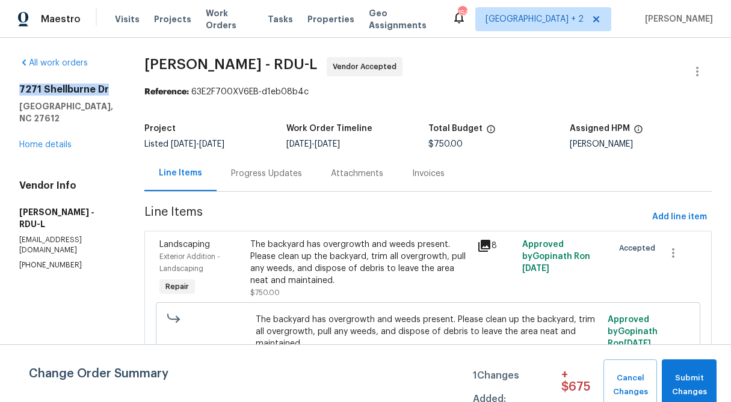
drag, startPoint x: 110, startPoint y: 90, endPoint x: 11, endPoint y: 89, distance: 99.2
click at [11, 89] on div "All work orders 7271 Shellburne Dr Raleigh, NC 27612 Home details Vendor Info C…" at bounding box center [365, 239] width 731 height 402
copy h2 "7271 Shellburne Dr"
click at [52, 141] on link "Home details" at bounding box center [45, 145] width 52 height 8
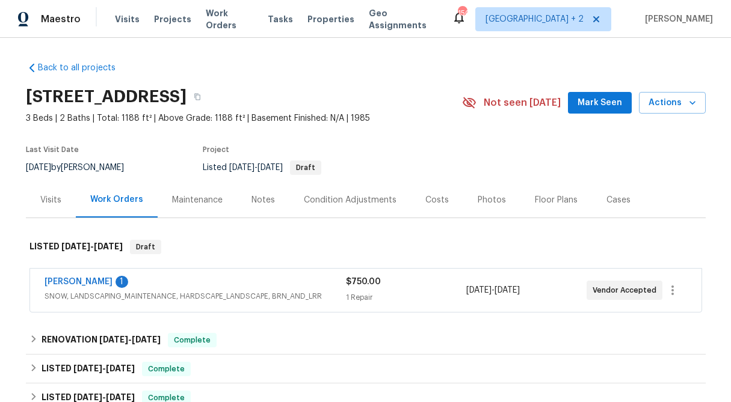
click at [51, 201] on div "Visits" at bounding box center [50, 200] width 21 height 12
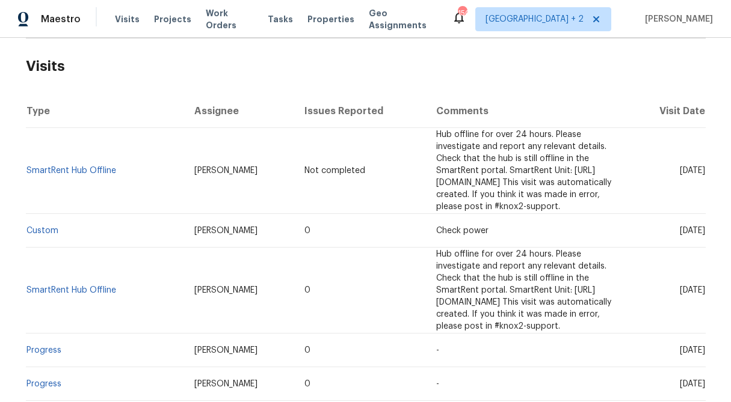
scroll to position [254, 0]
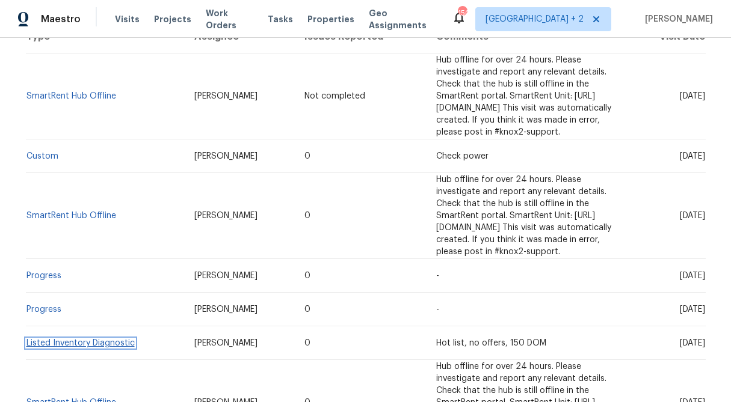
click at [123, 339] on link "Listed Inventory Diagnostic" at bounding box center [80, 343] width 108 height 8
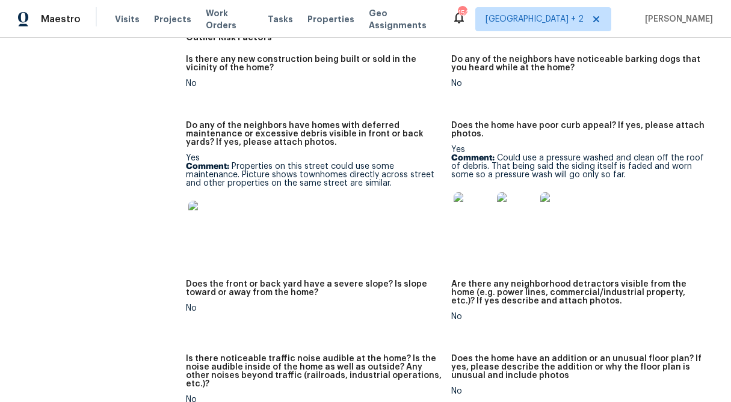
scroll to position [859, 0]
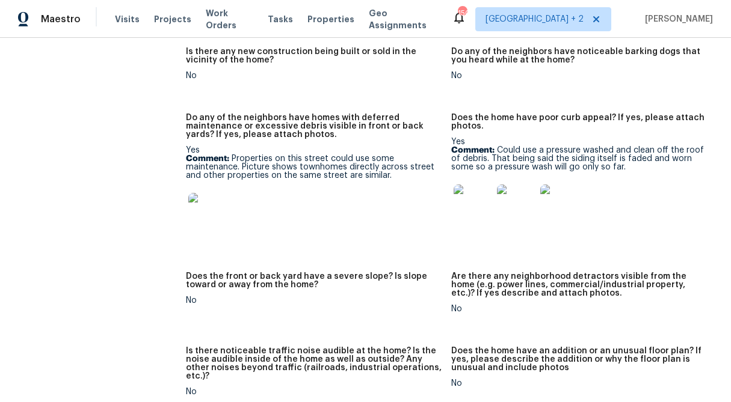
click at [213, 206] on img at bounding box center [207, 212] width 38 height 38
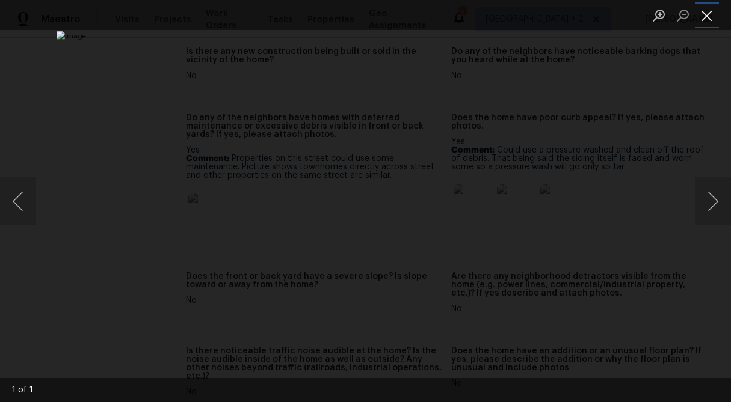
click at [703, 20] on button "Close lightbox" at bounding box center [707, 15] width 24 height 21
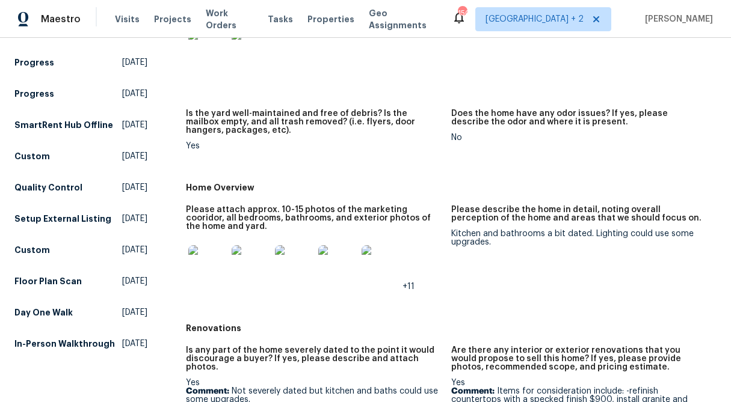
scroll to position [257, 0]
